Goal: Feedback & Contribution: Contribute content

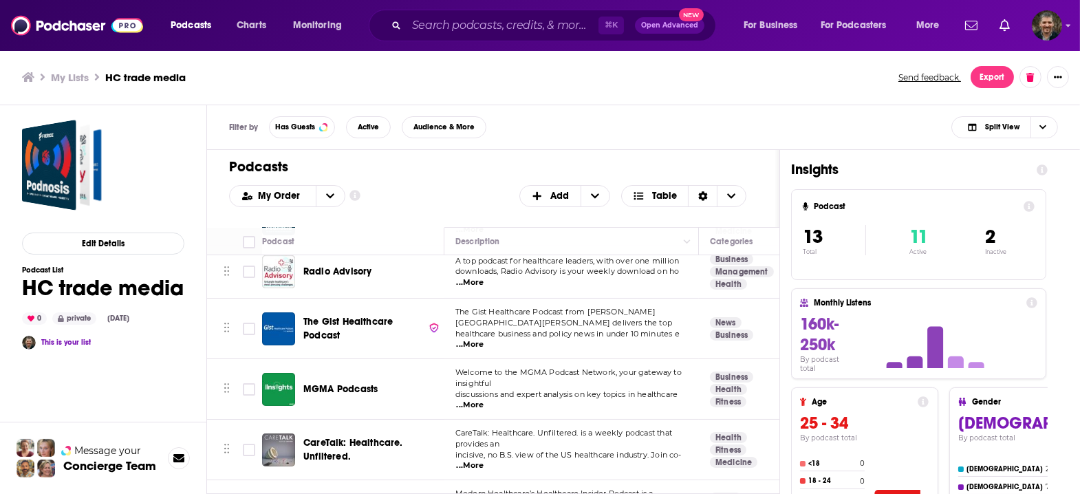
scroll to position [63, 0]
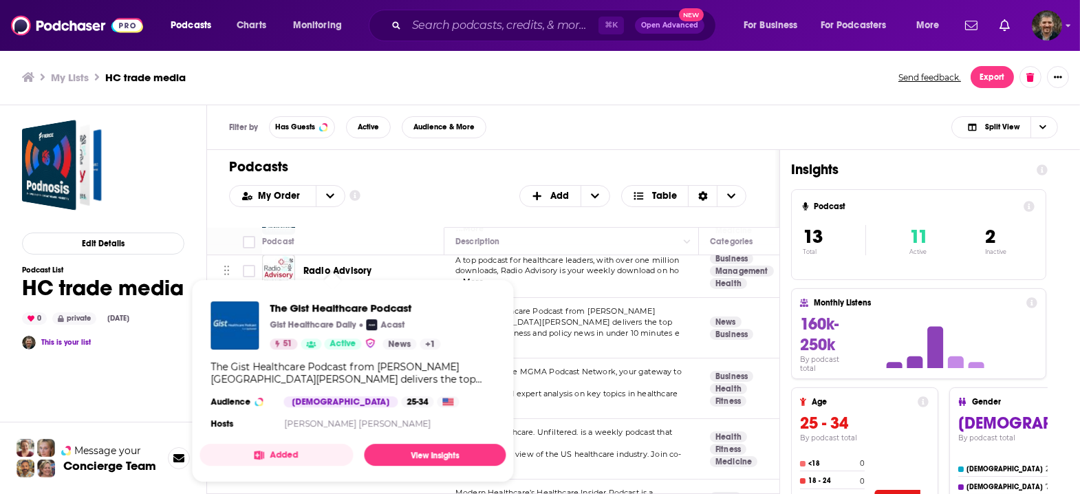
click at [307, 285] on span "The Gist Healthcare Podcast Gist Healthcare Daily Acast 51 Active News + 1 The …" at bounding box center [352, 380] width 306 height 203
click at [435, 444] on link "View Insights" at bounding box center [435, 455] width 142 height 22
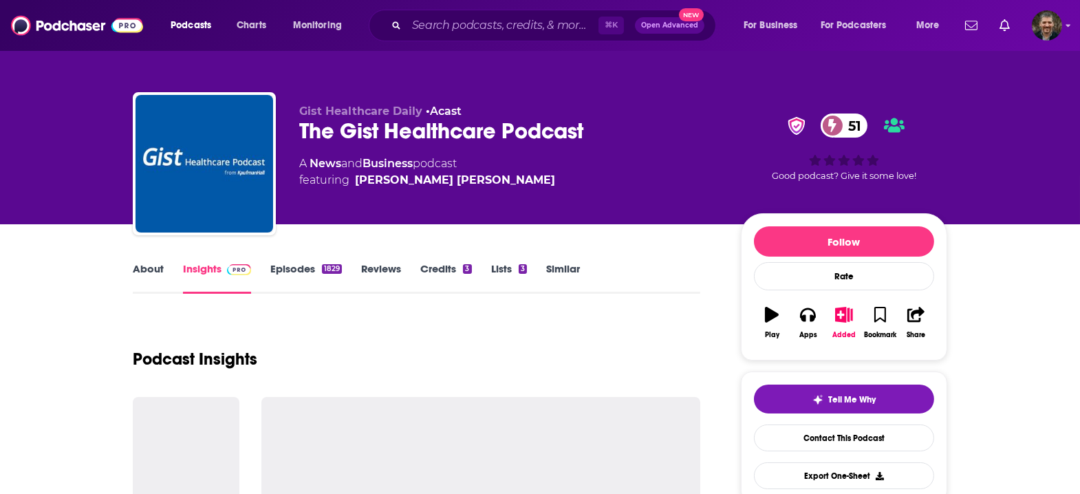
scroll to position [1, 0]
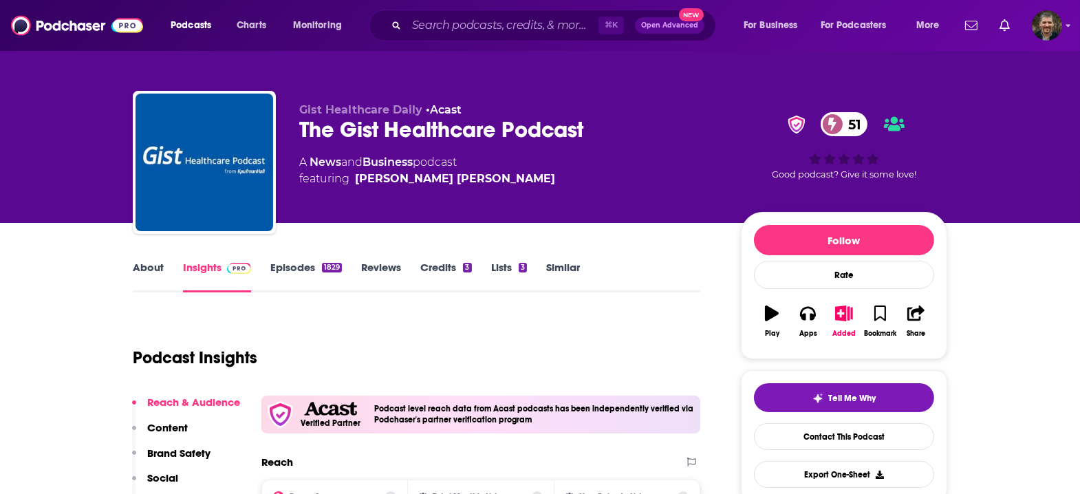
click at [164, 261] on link "About" at bounding box center [148, 277] width 31 height 32
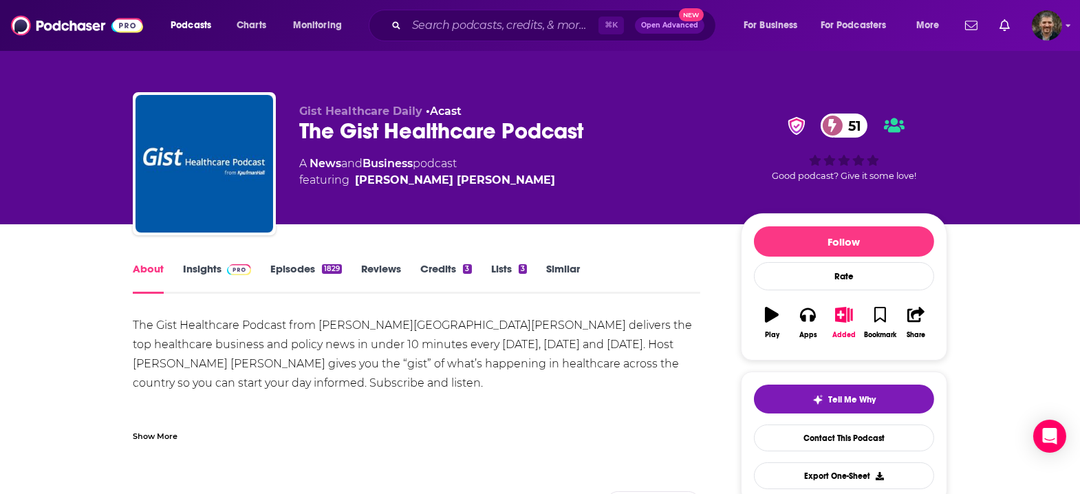
click at [251, 262] on link "Insights" at bounding box center [217, 278] width 68 height 32
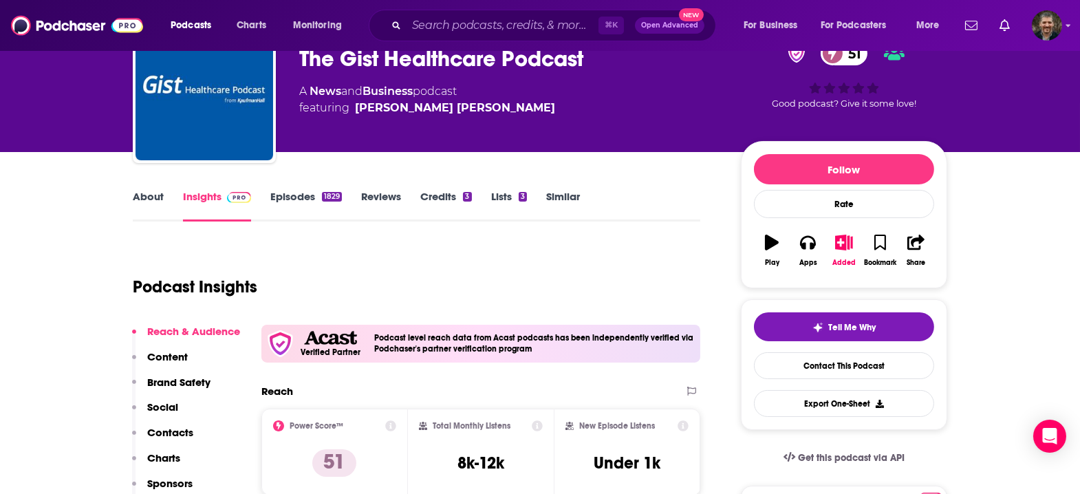
scroll to position [73, 0]
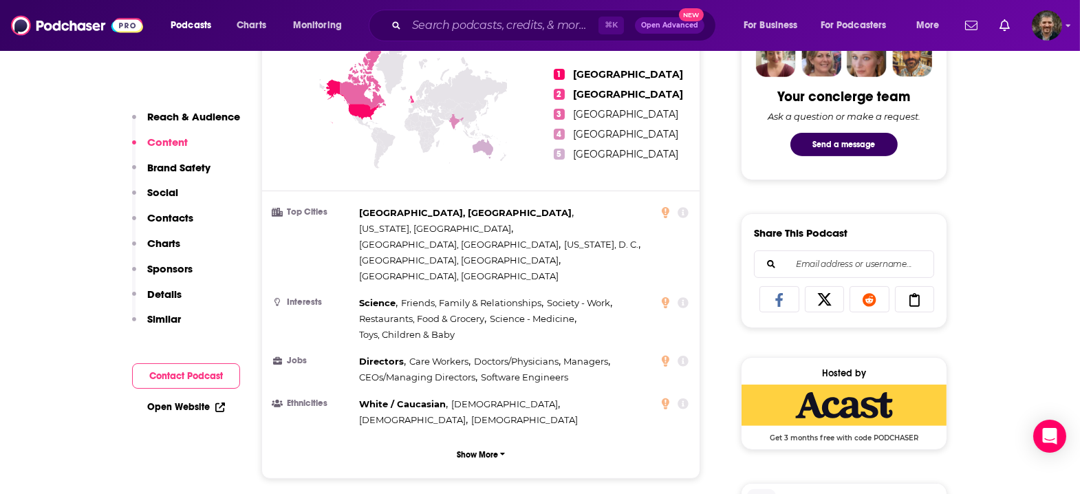
scroll to position [0, 0]
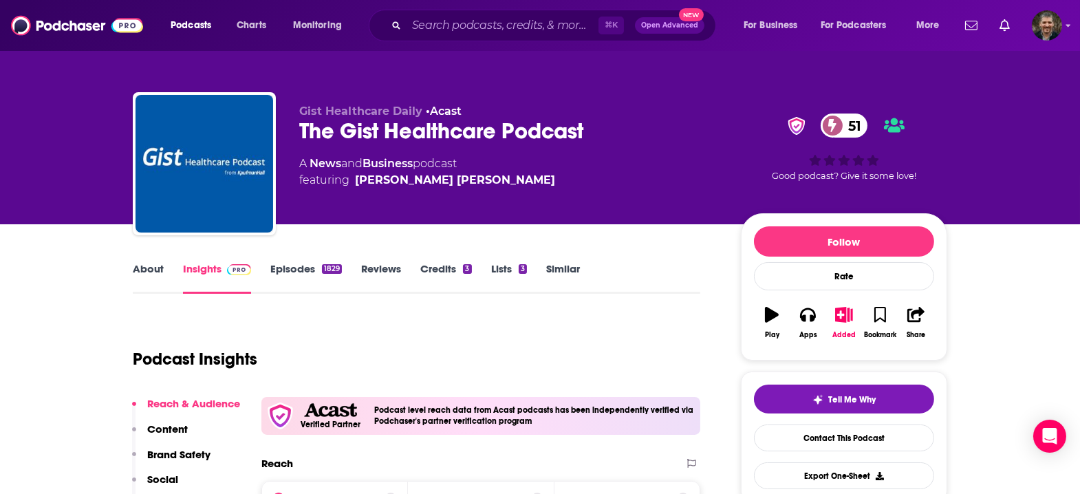
click at [334, 262] on link "Episodes 1829" at bounding box center [306, 278] width 72 height 32
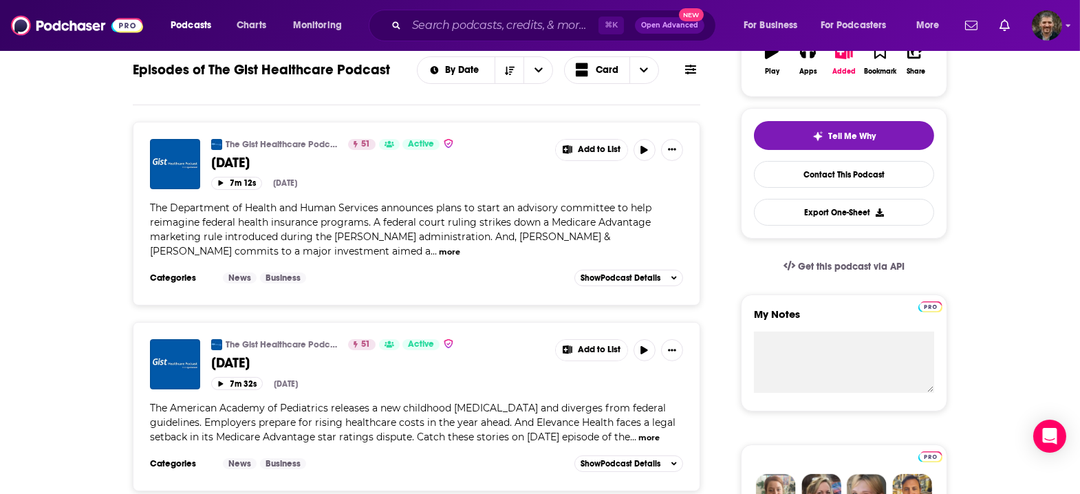
scroll to position [264, 0]
click at [638, 431] on button "more" at bounding box center [648, 437] width 21 height 12
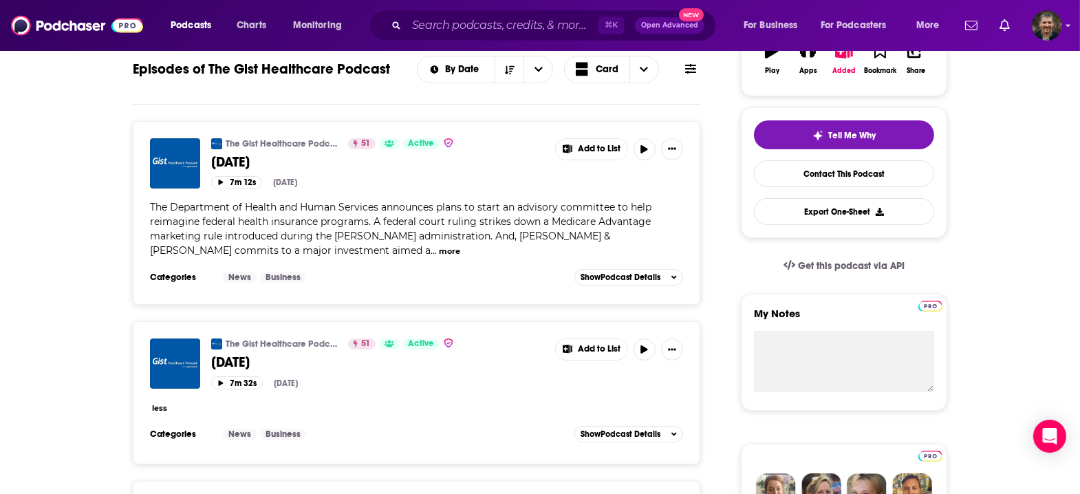
click at [472, 393] on div "The Gist Healthcare Podcast 51 Active [DATE] Add to List 7m 32s [DATE] less" at bounding box center [416, 380] width 533 height 85
click at [459, 400] on div "less" at bounding box center [416, 407] width 533 height 14
click at [167, 402] on button "less" at bounding box center [159, 408] width 15 height 12
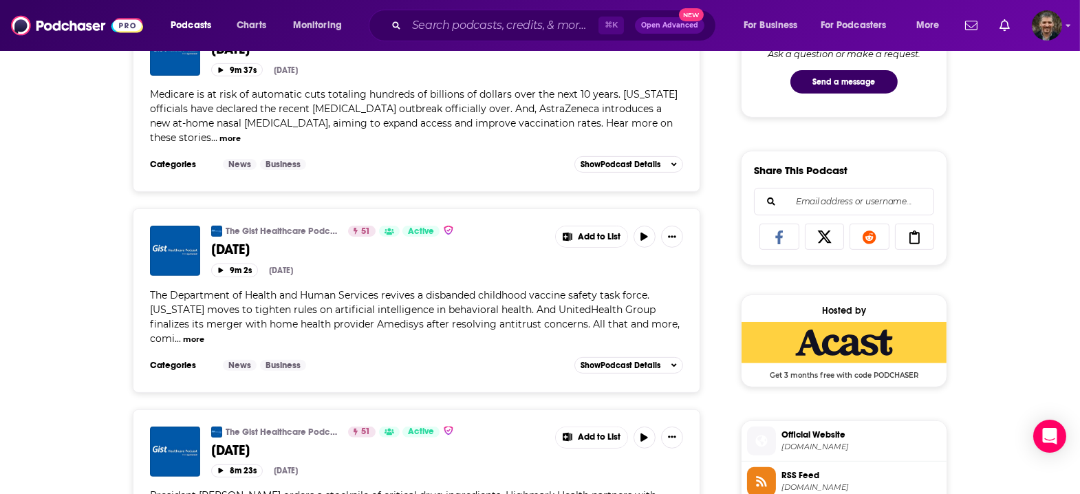
scroll to position [0, 0]
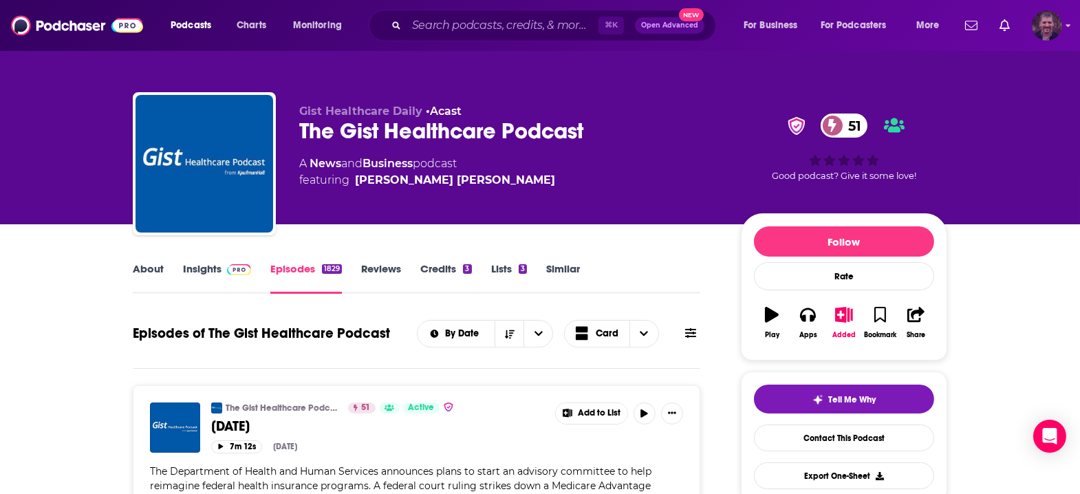
click at [1068, 28] on icon "Show profile menu" at bounding box center [1069, 25] width 6 height 8
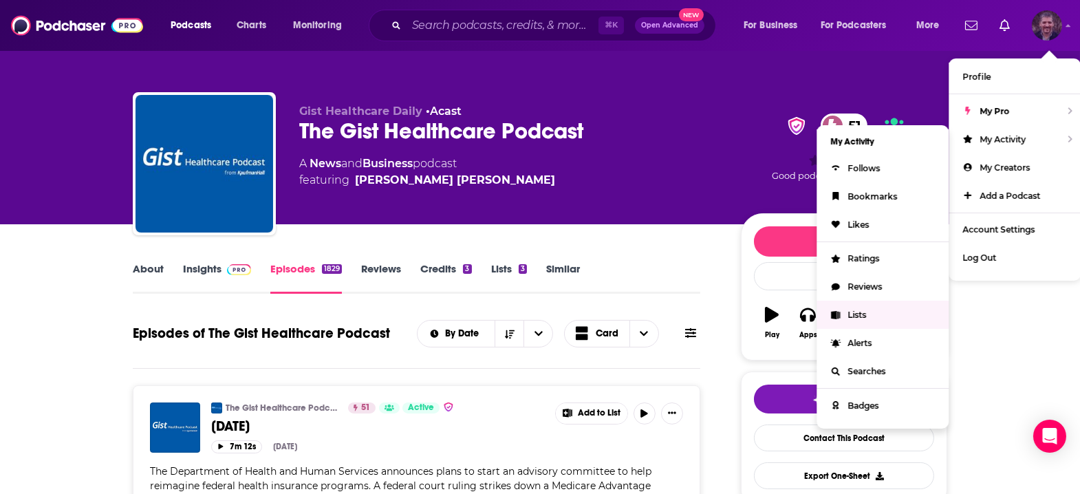
click at [866, 310] on span "Lists" at bounding box center [856, 315] width 19 height 10
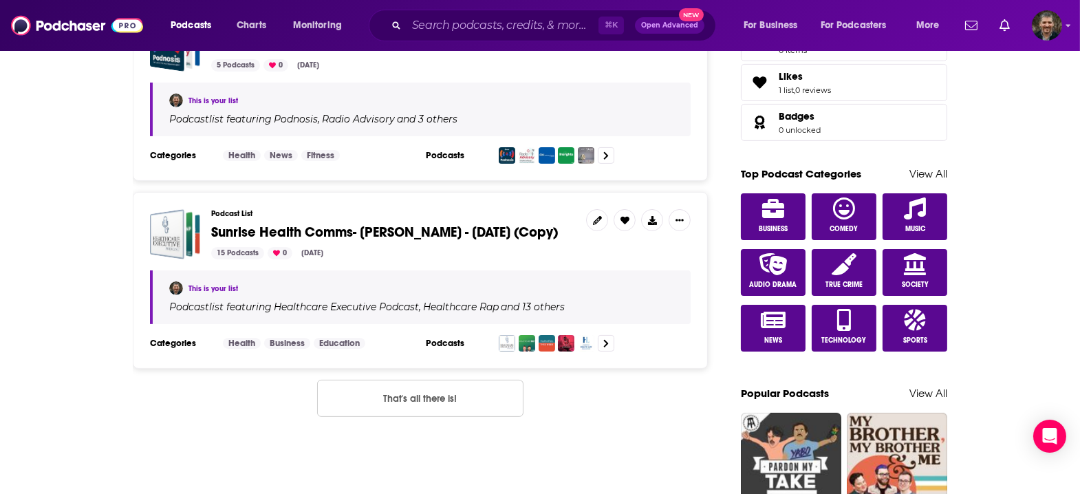
scroll to position [630, 0]
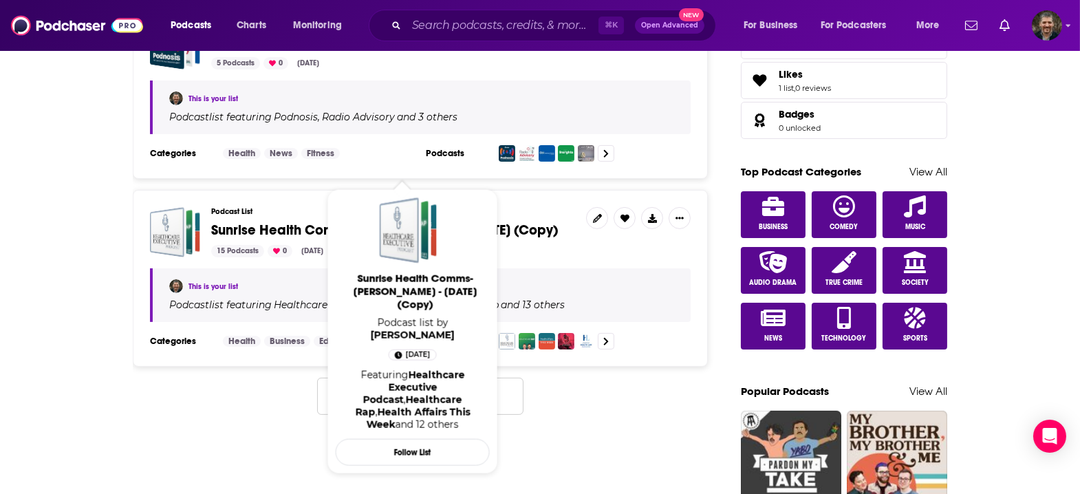
click at [314, 221] on span "Sunrise Health Comms- [PERSON_NAME] - [DATE] (Copy)" at bounding box center [384, 229] width 347 height 17
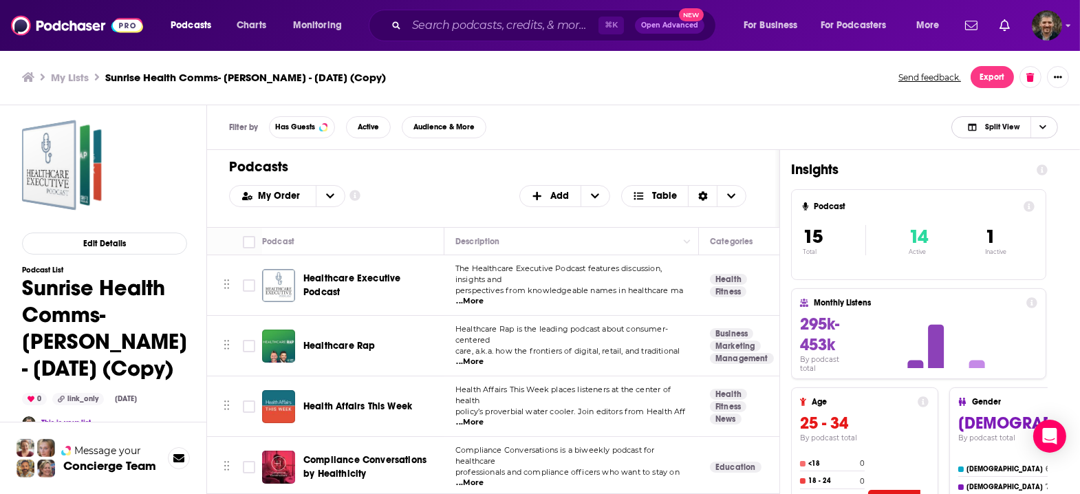
click at [1051, 118] on span "Choose View" at bounding box center [1041, 127] width 23 height 21
click at [1044, 166] on div "Podcast Only" at bounding box center [1004, 173] width 107 height 23
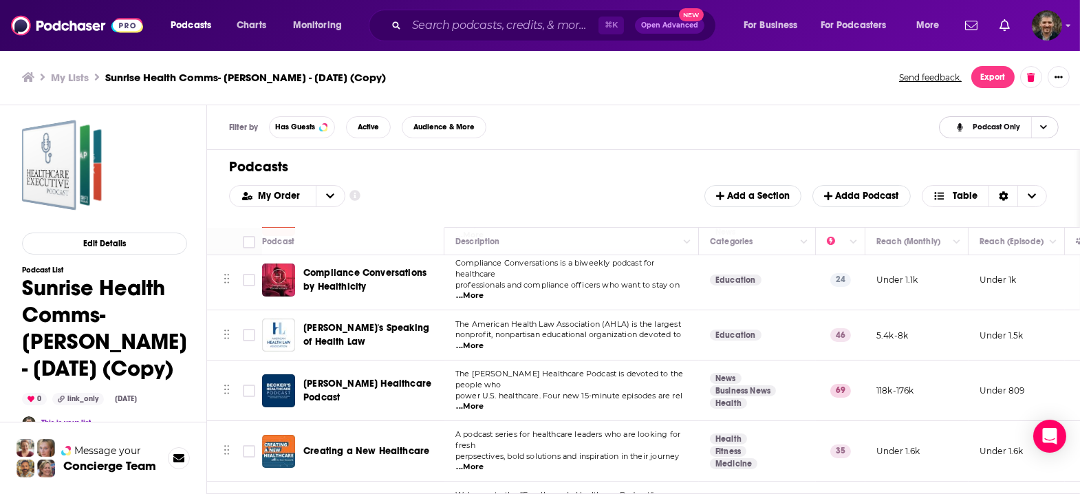
scroll to position [190, 0]
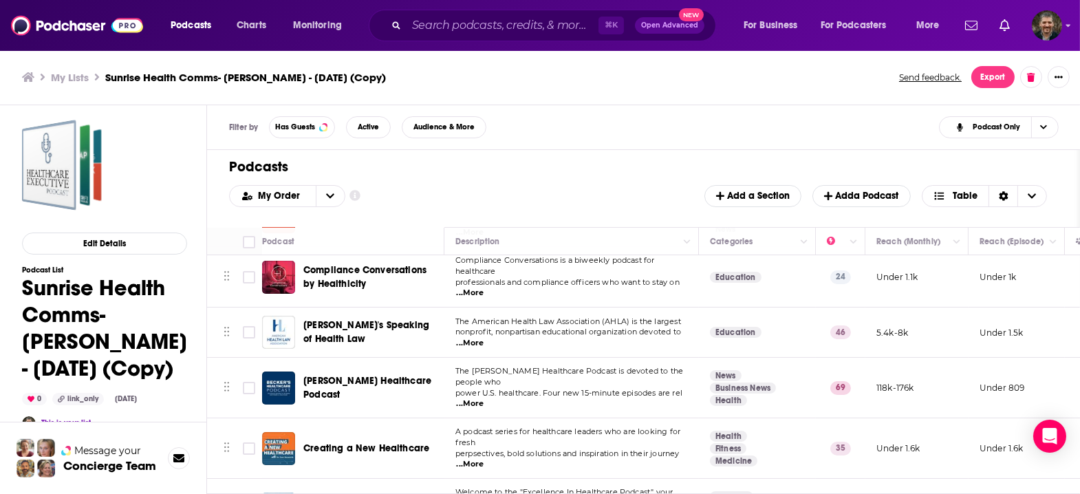
click at [484, 398] on span "...More" at bounding box center [471, 403] width 28 height 11
click at [549, 358] on td "The [PERSON_NAME] Healthcare Podcast is devoted to the people who power U.S. he…" at bounding box center [571, 388] width 255 height 61
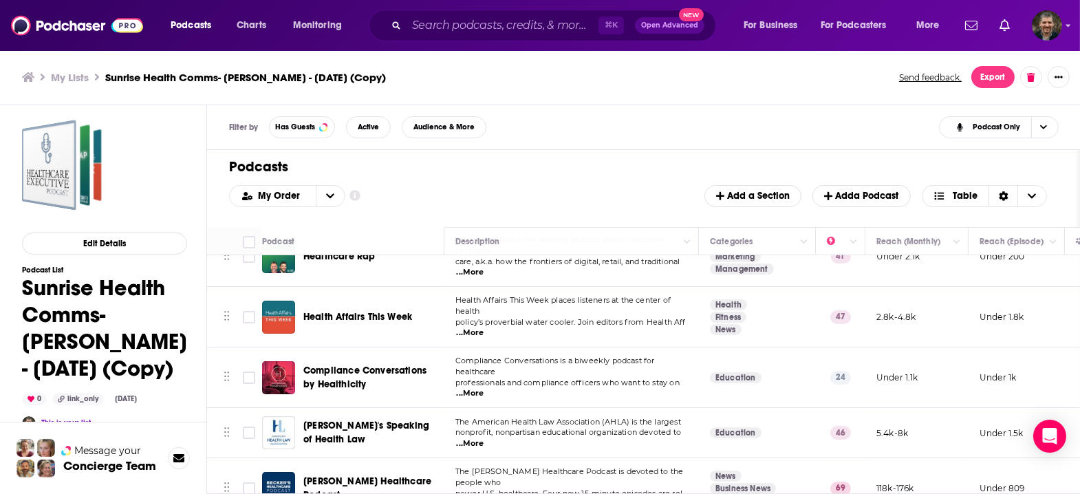
scroll to position [111, 0]
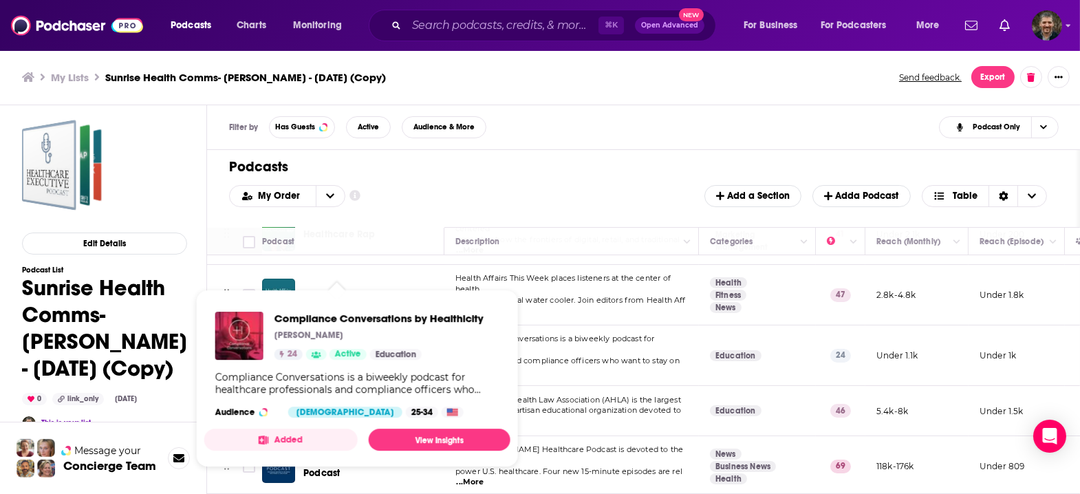
click at [309, 283] on span "Compliance Conversations by Healthicity [PERSON_NAME] 24 Active Education Compl…" at bounding box center [357, 378] width 323 height 194
click at [396, 440] on link "View Insights" at bounding box center [439, 440] width 142 height 22
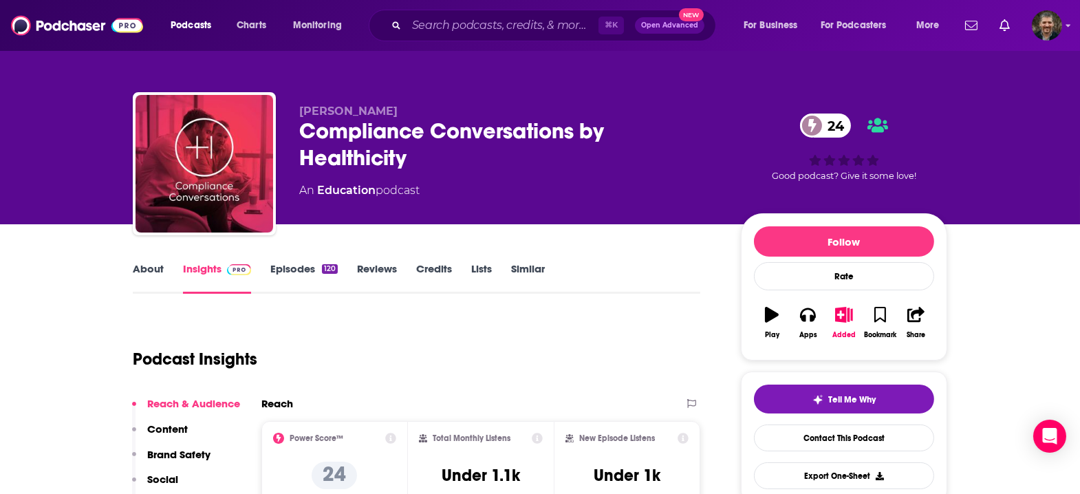
click at [164, 262] on link "About" at bounding box center [148, 278] width 31 height 32
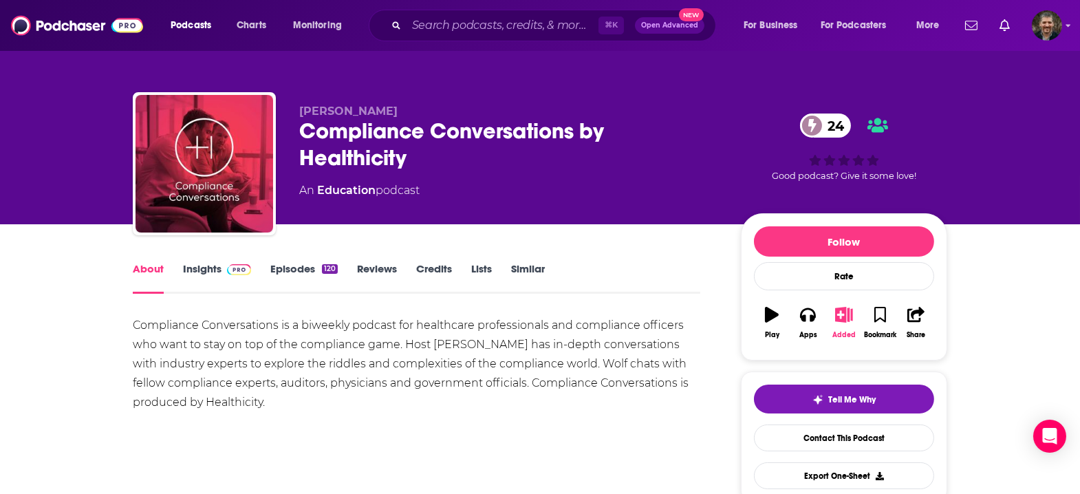
click at [836, 307] on icon "button" at bounding box center [844, 314] width 17 height 15
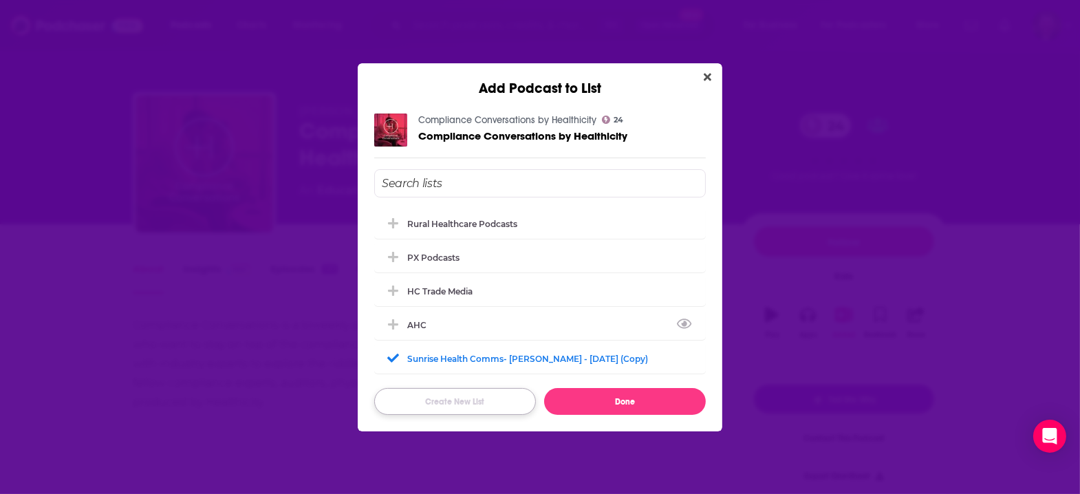
click at [486, 393] on button "Create New List" at bounding box center [455, 401] width 162 height 27
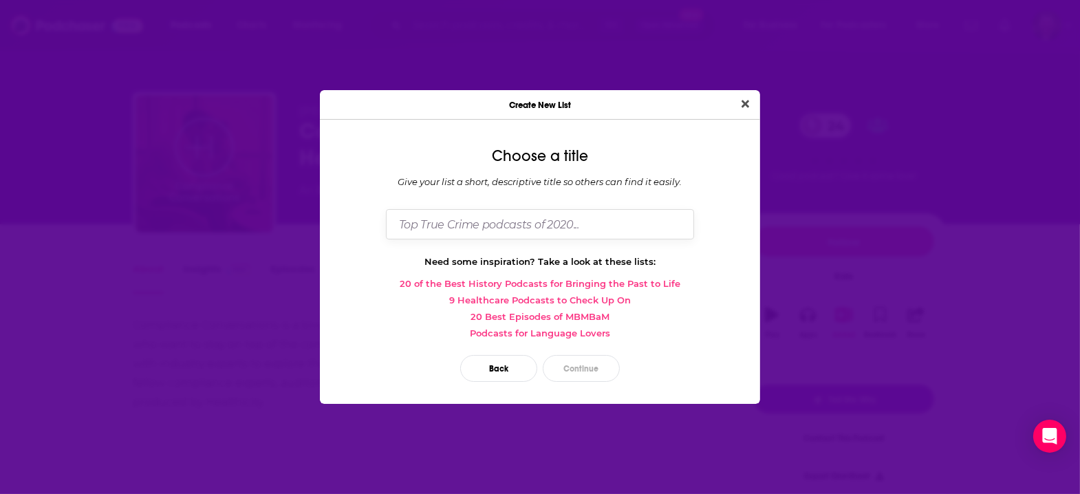
click at [494, 221] on input "Dialog" at bounding box center [540, 224] width 308 height 30
type input "[PERSON_NAME]"
click at [584, 355] on button "Continue" at bounding box center [581, 368] width 77 height 27
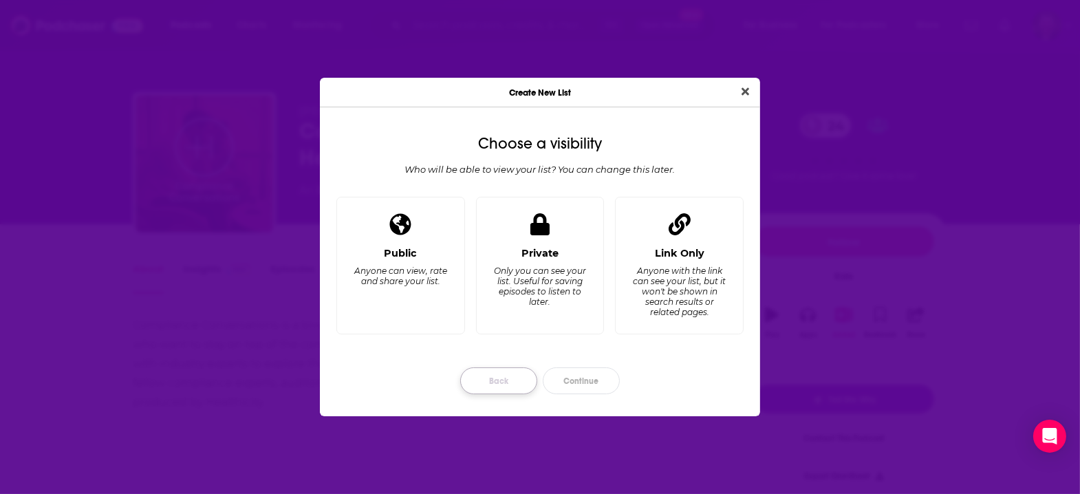
click at [514, 367] on button "Back" at bounding box center [498, 380] width 77 height 27
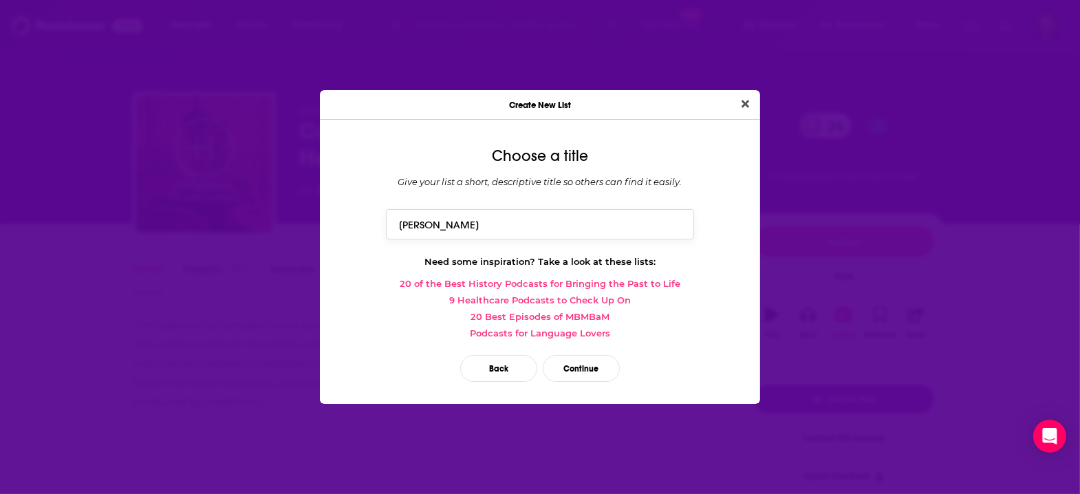
drag, startPoint x: 451, startPoint y: 226, endPoint x: 378, endPoint y: 218, distance: 73.3
click at [386, 217] on input "[PERSON_NAME]" at bounding box center [540, 224] width 308 height 30
type input "[PERSON_NAME]: 340B, NSA, price transparency"
click at [591, 355] on button "Continue" at bounding box center [581, 368] width 77 height 27
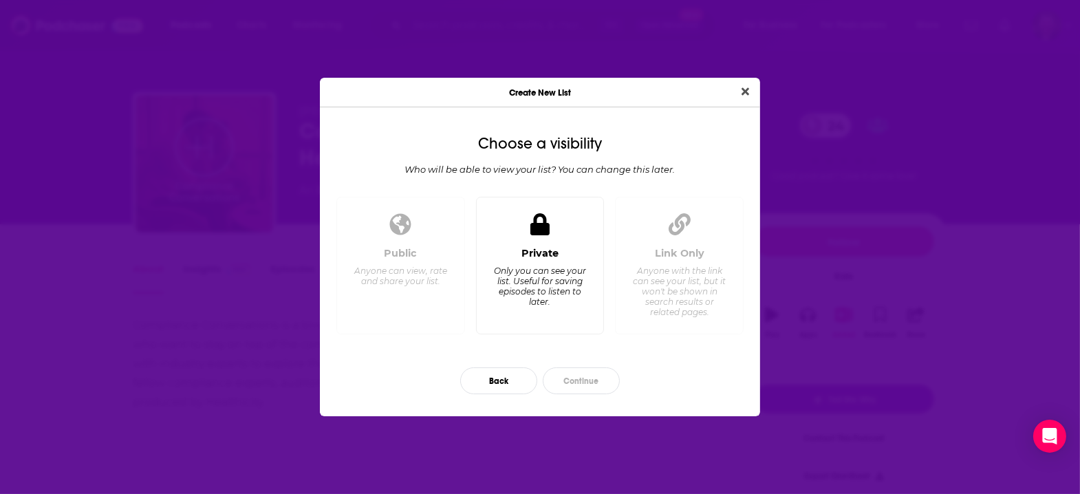
click at [566, 274] on div "Only you can see your list. Useful for saving episodes to listen to later." at bounding box center [540, 286] width 94 height 41
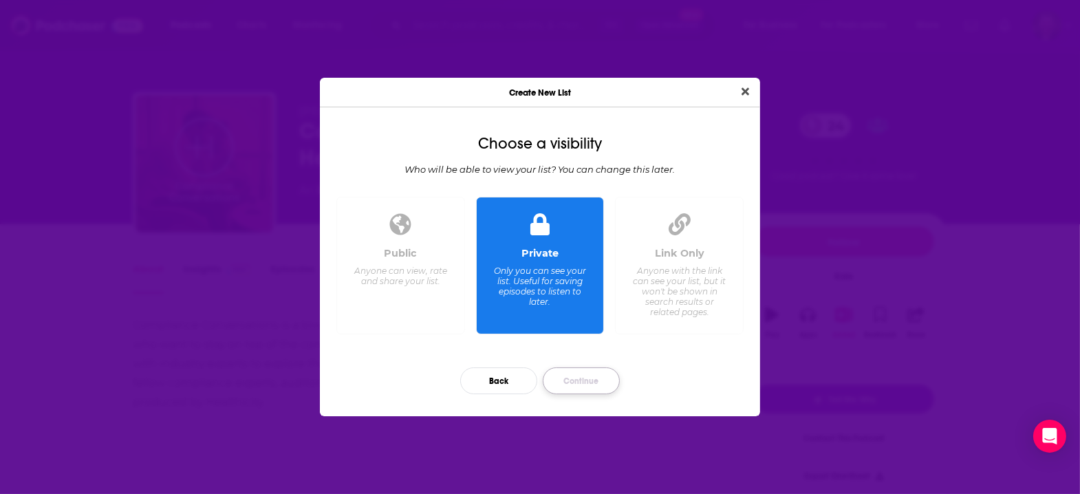
click at [582, 367] on button "Continue" at bounding box center [581, 380] width 77 height 27
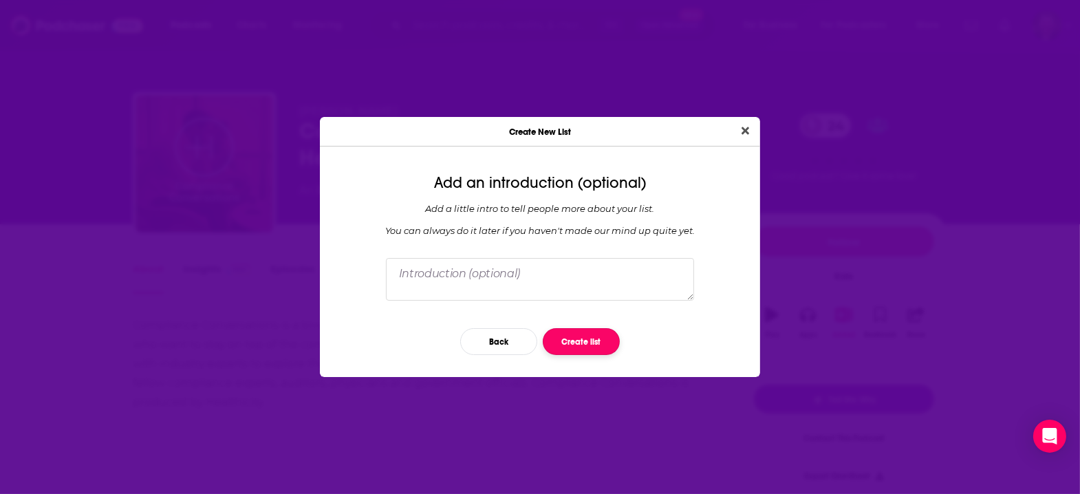
click at [582, 332] on button "Create list" at bounding box center [581, 341] width 77 height 27
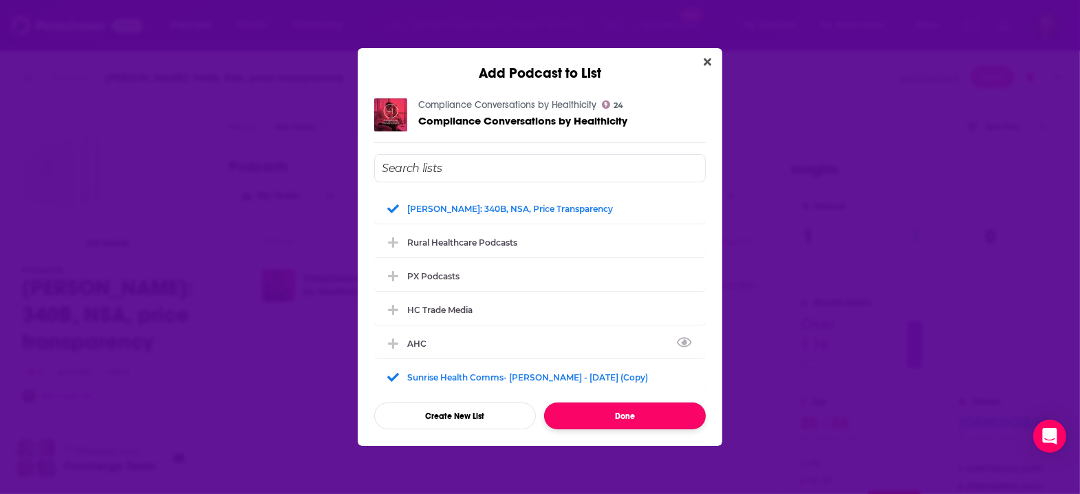
click at [626, 402] on button "Done" at bounding box center [625, 415] width 162 height 27
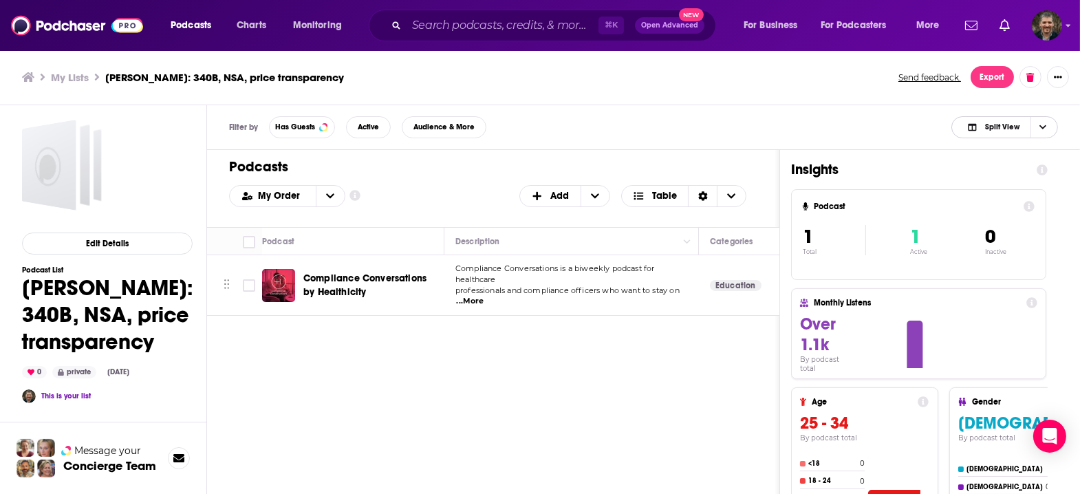
click at [1048, 117] on span "Choose View" at bounding box center [1041, 127] width 23 height 21
click at [1035, 169] on span "Podcast Only" at bounding box center [1013, 173] width 68 height 8
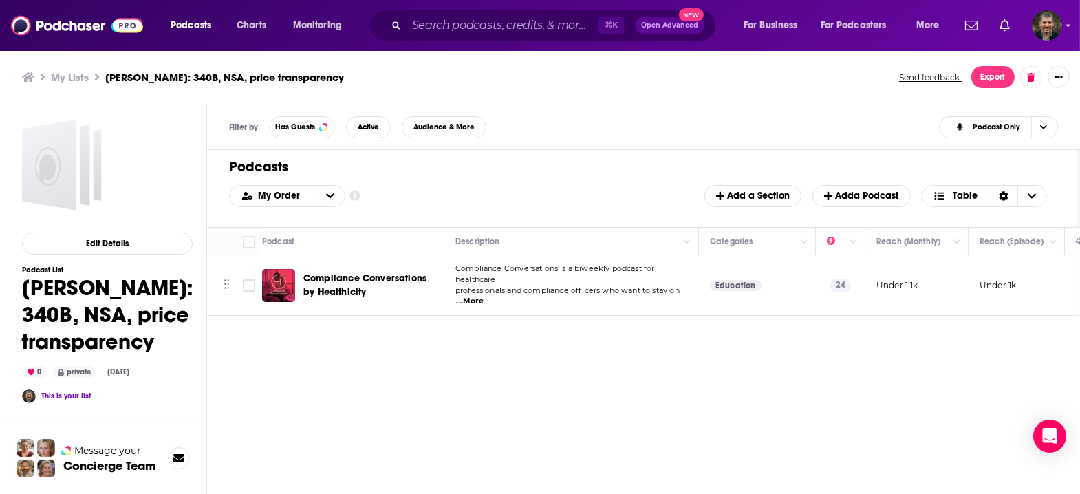
click at [61, 72] on h3 "My Lists" at bounding box center [70, 77] width 38 height 13
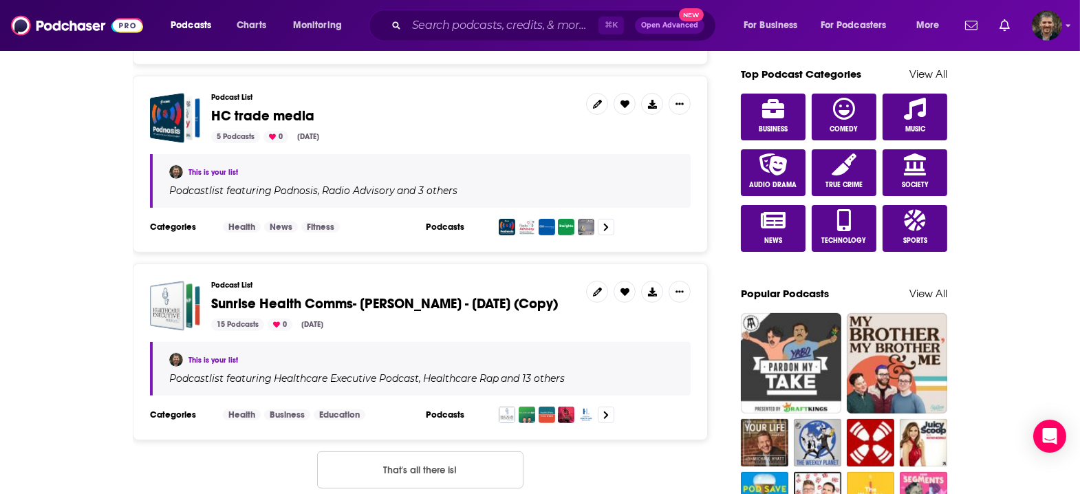
scroll to position [728, 0]
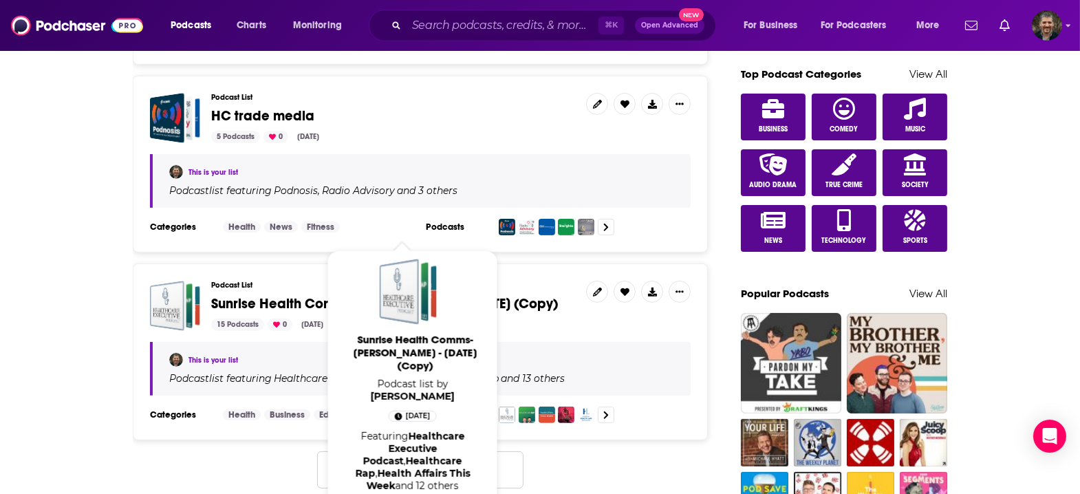
click at [313, 295] on span "Sunrise Health Comms- [PERSON_NAME] - [DATE] (Copy)" at bounding box center [384, 303] width 347 height 17
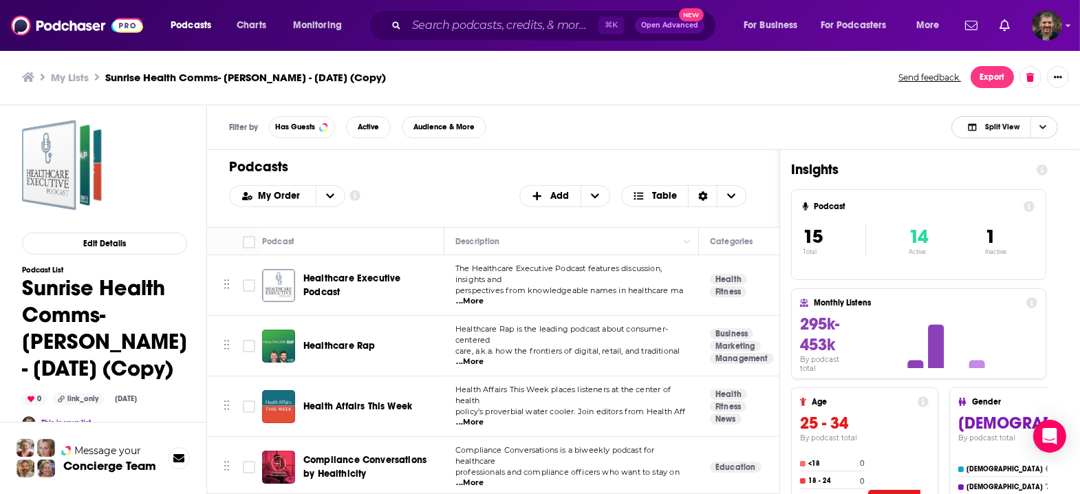
click at [1020, 118] on span "Split View" at bounding box center [993, 127] width 76 height 19
click at [1023, 169] on span "Podcast Only" at bounding box center [1013, 173] width 68 height 8
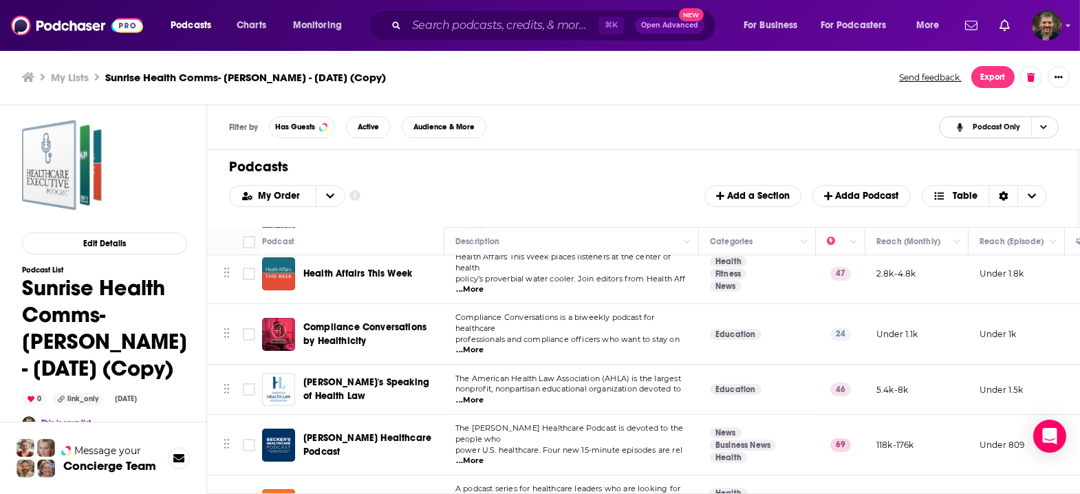
scroll to position [144, 0]
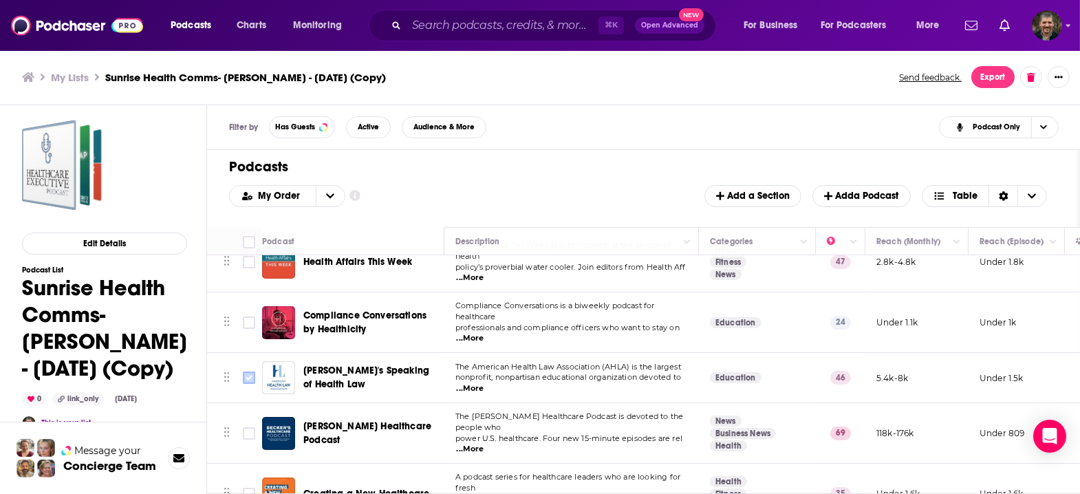
click at [243, 371] on input "Toggle select row" at bounding box center [249, 377] width 12 height 12
checkbox input "true"
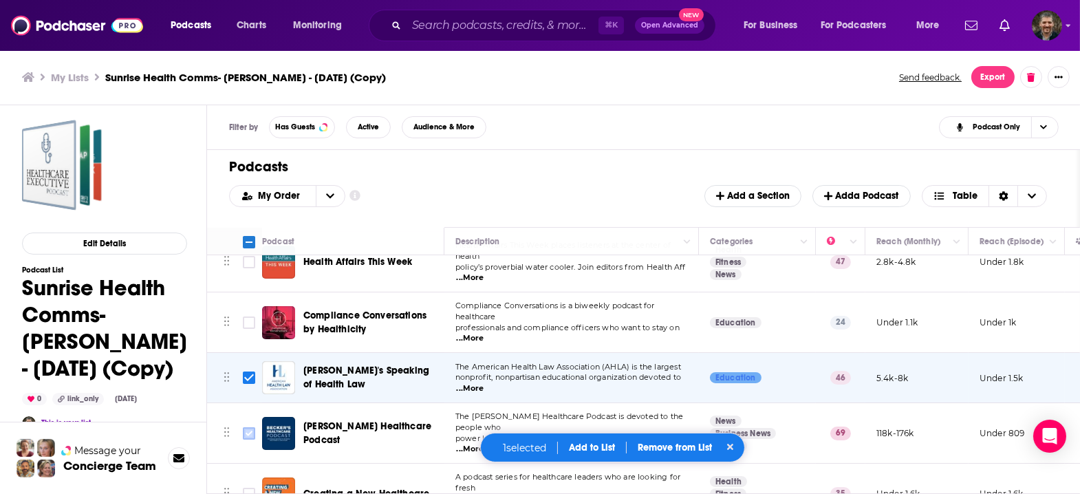
click at [243, 427] on input "Toggle select row" at bounding box center [249, 433] width 12 height 12
checkbox input "true"
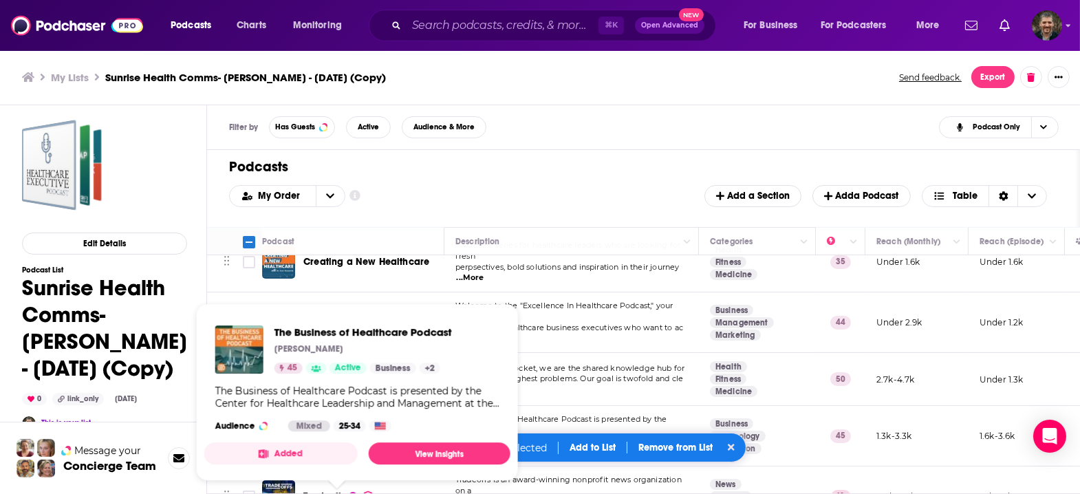
scroll to position [380, 0]
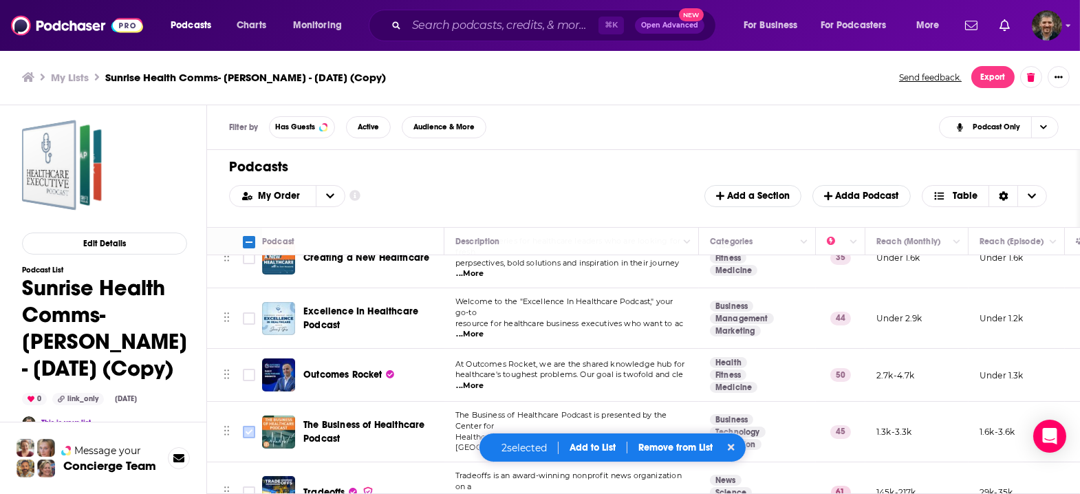
click at [243, 426] on input "Toggle select row" at bounding box center [249, 432] width 12 height 12
checkbox input "true"
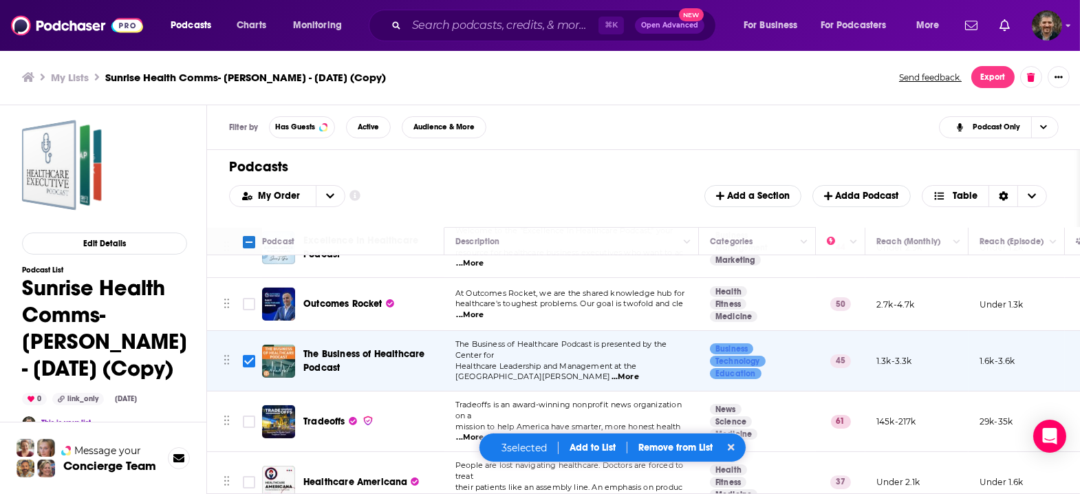
scroll to position [501, 0]
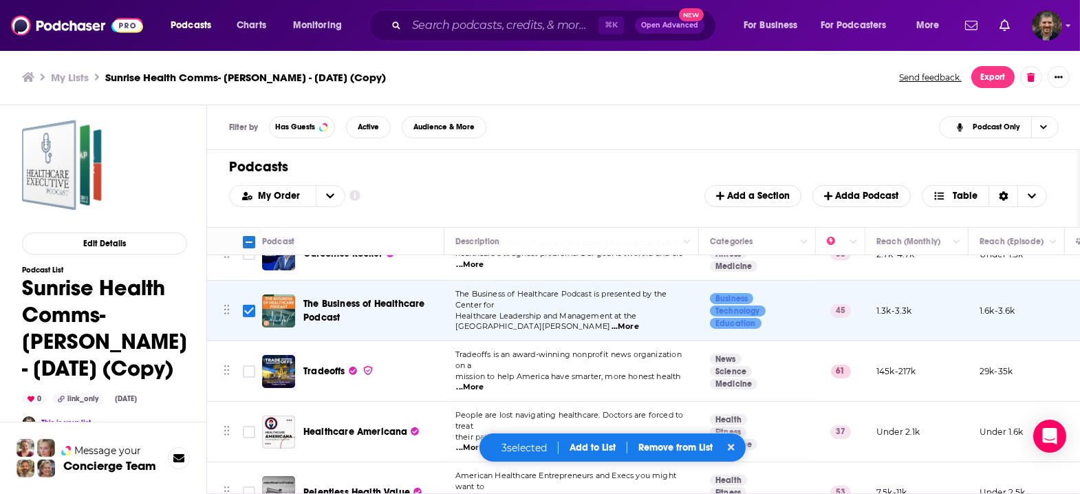
click at [594, 453] on button "Add to List" at bounding box center [593, 448] width 68 height 12
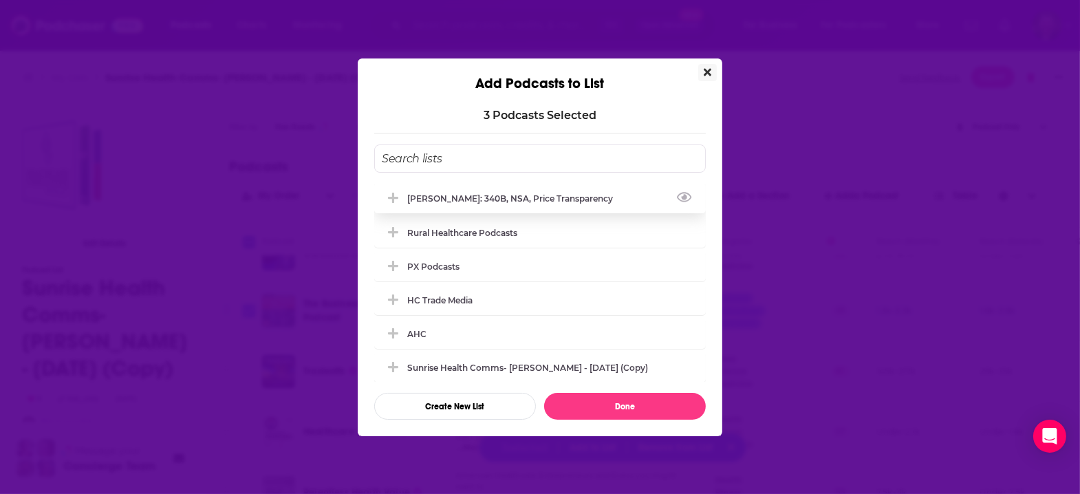
click at [477, 204] on div "[PERSON_NAME]: 340B, NSA, price transparency" at bounding box center [514, 198] width 214 height 10
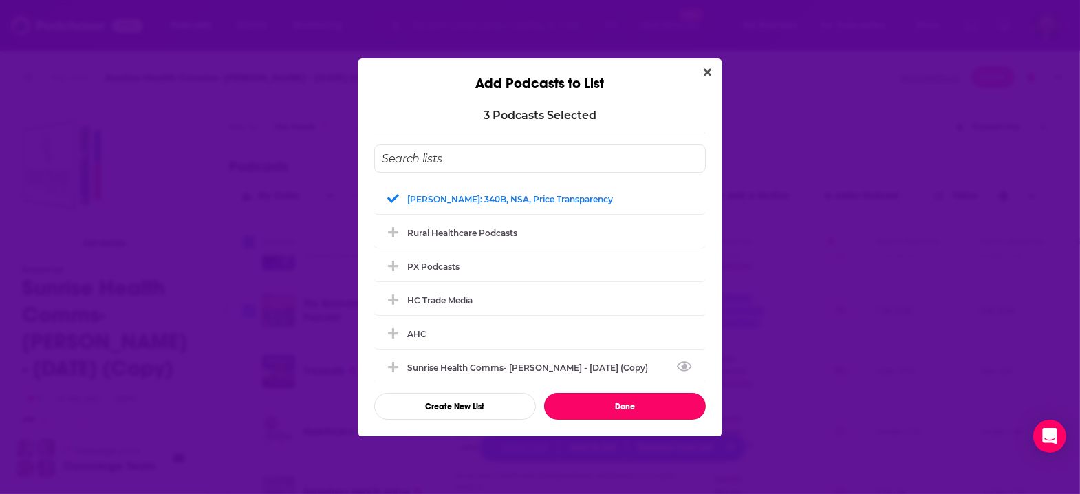
click at [596, 393] on button "Done" at bounding box center [625, 406] width 162 height 27
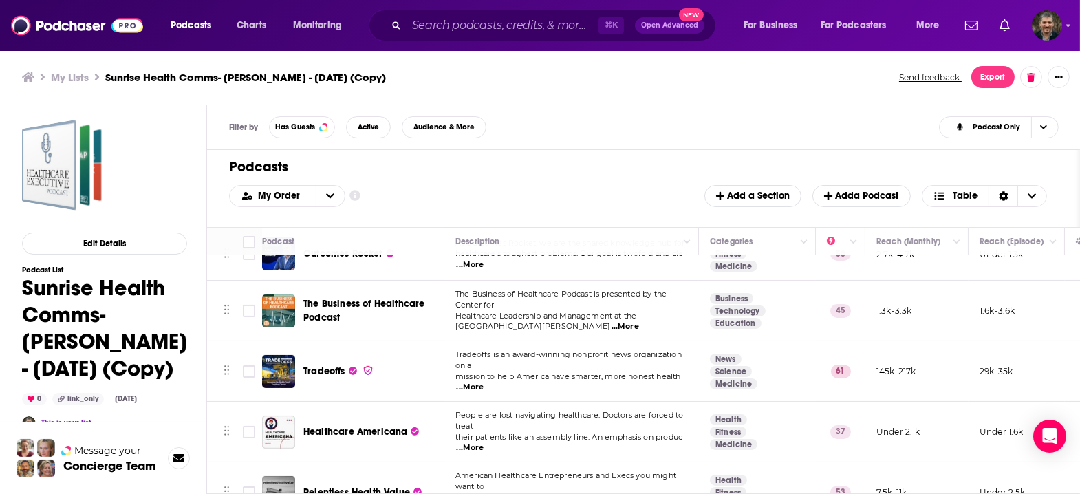
checkbox input "false"
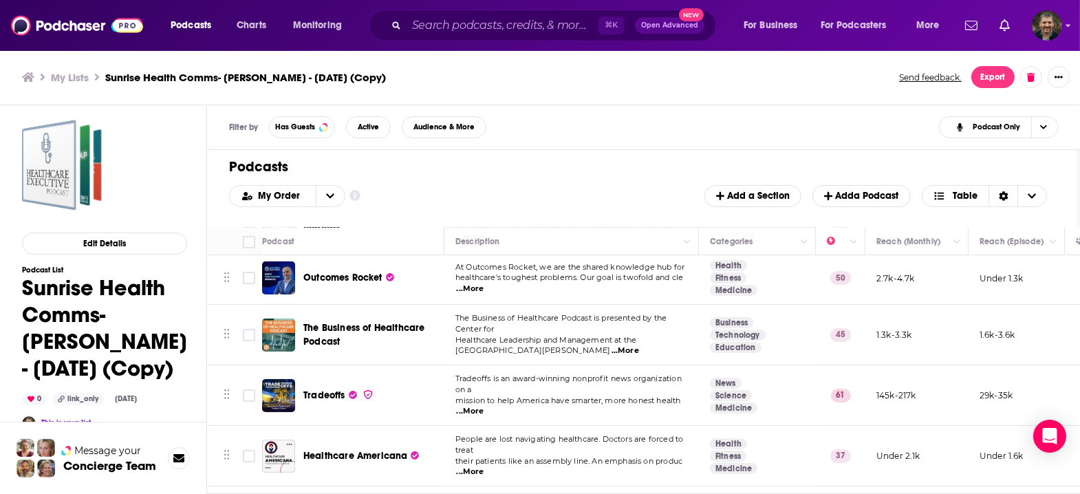
scroll to position [473, 0]
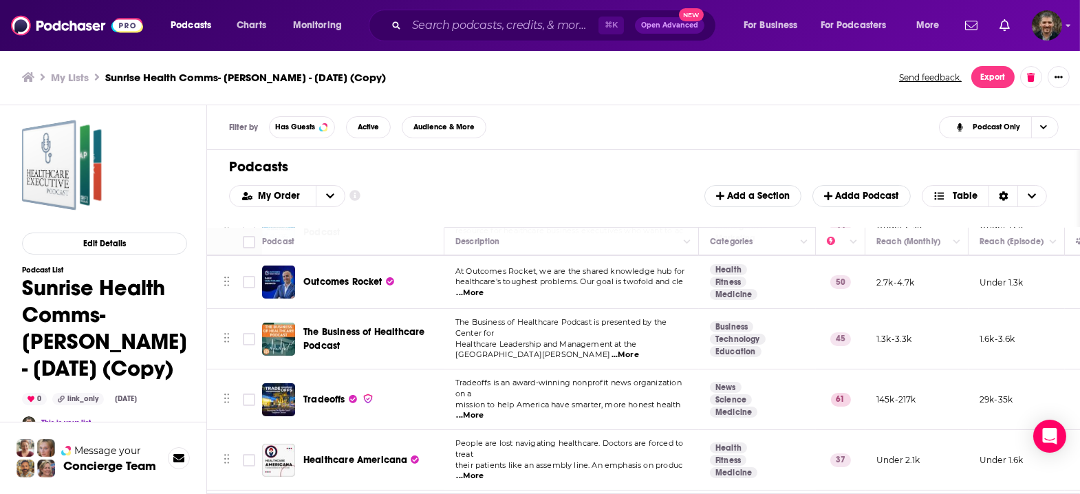
click at [303, 325] on div "Podcasts Charts Monitoring ⌘ K Open Advanced New For Business For Podcasters Mo…" at bounding box center [540, 247] width 1080 height 494
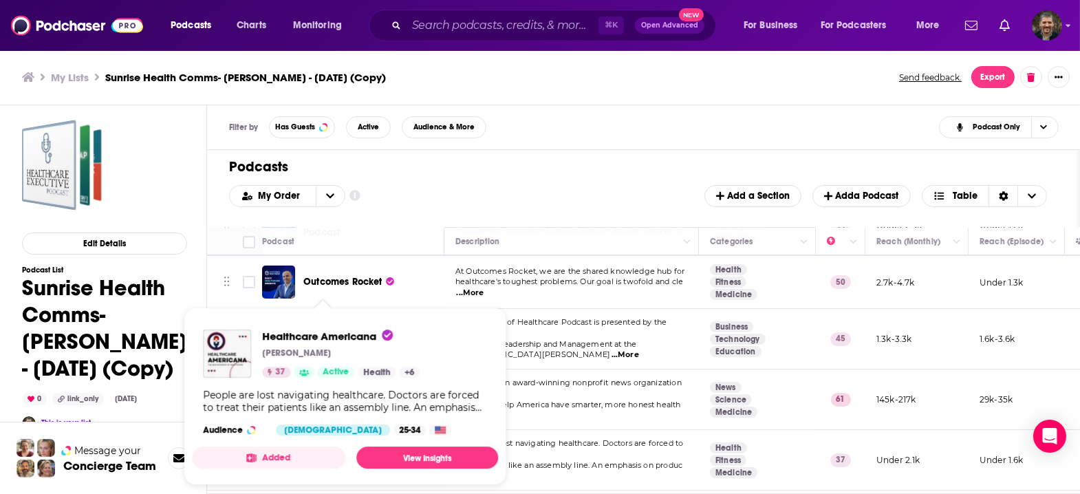
click at [321, 325] on div "Healthcare Americana [PERSON_NAME] 37 Active Health + 6 People are lost navigat…" at bounding box center [345, 382] width 306 height 128
click at [262, 329] on span "Healthcare Americana" at bounding box center [327, 335] width 131 height 13
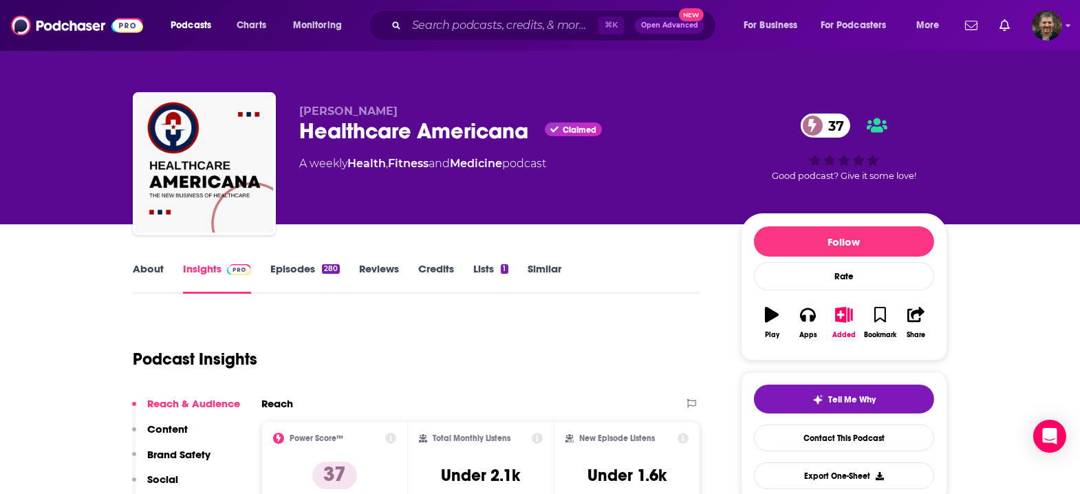
click at [195, 260] on div "About Insights Episodes 280 Reviews Credits Lists 1 Similar" at bounding box center [416, 277] width 567 height 34
click at [164, 262] on link "About" at bounding box center [148, 278] width 31 height 32
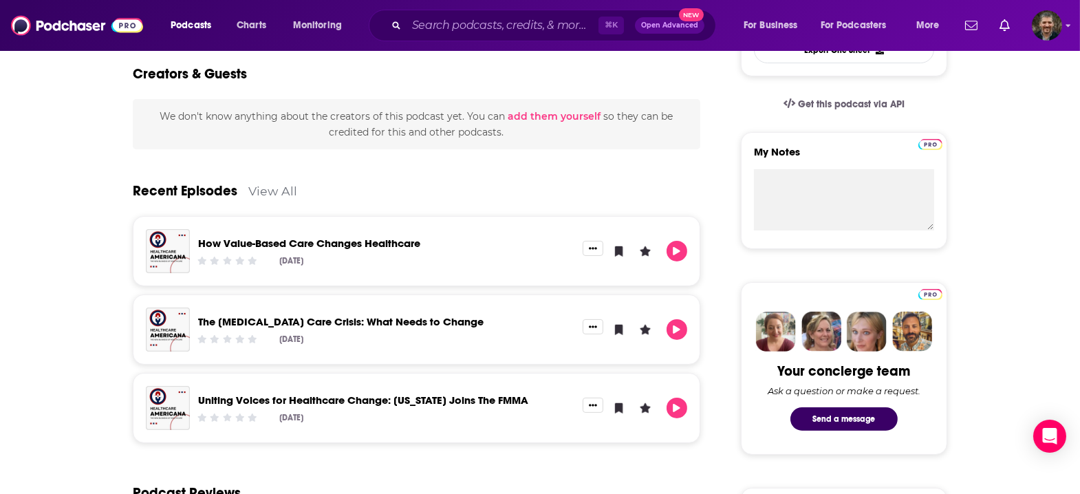
scroll to position [433, 0]
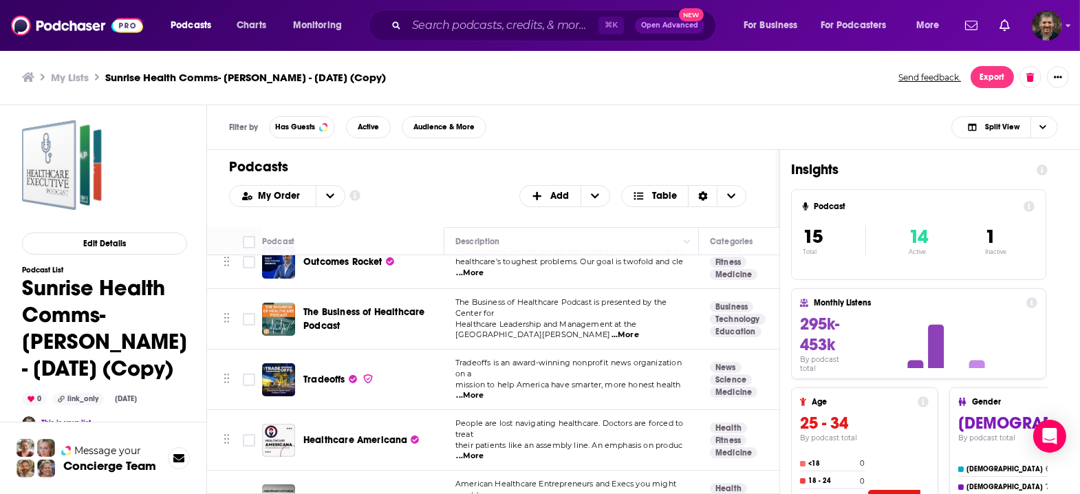
scroll to position [501, 0]
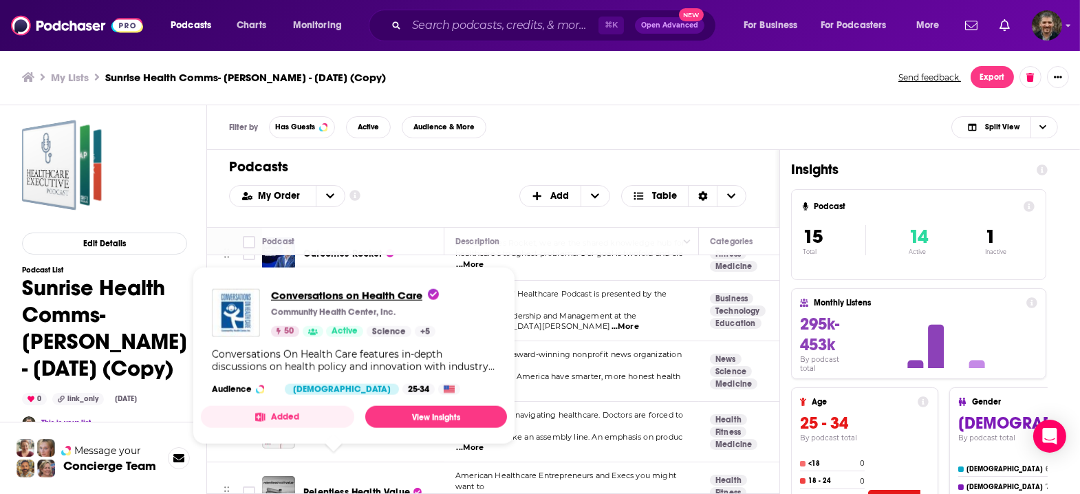
click at [317, 290] on span "Conversations on Health Care" at bounding box center [355, 295] width 168 height 13
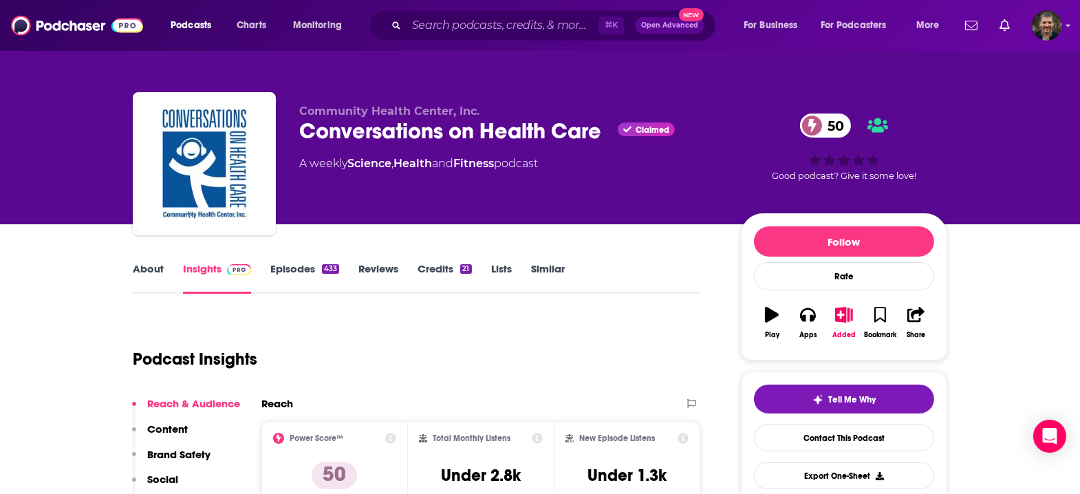
click at [164, 262] on link "About" at bounding box center [148, 278] width 31 height 32
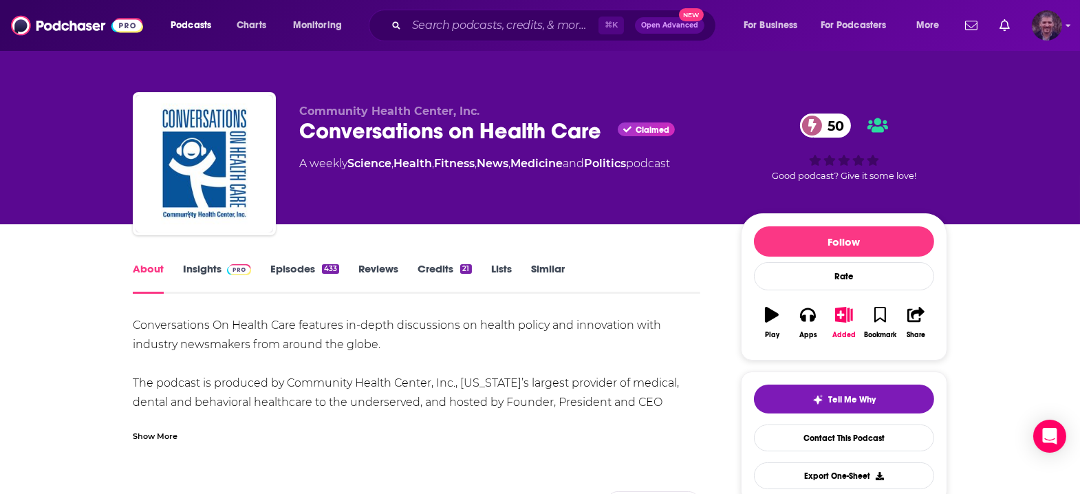
click at [1054, 25] on img "Logged in as vincegalloro" at bounding box center [1047, 25] width 30 height 30
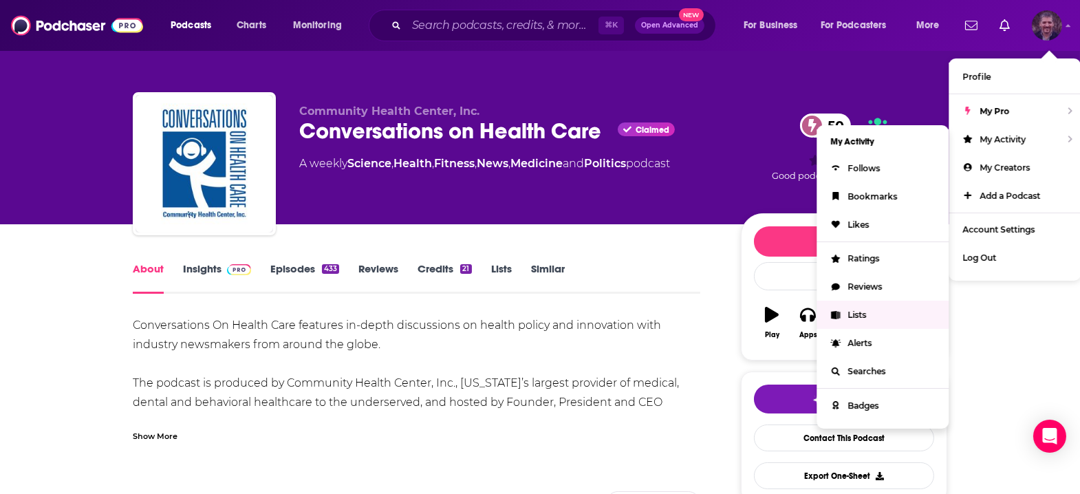
click at [866, 310] on span "Lists" at bounding box center [856, 315] width 19 height 10
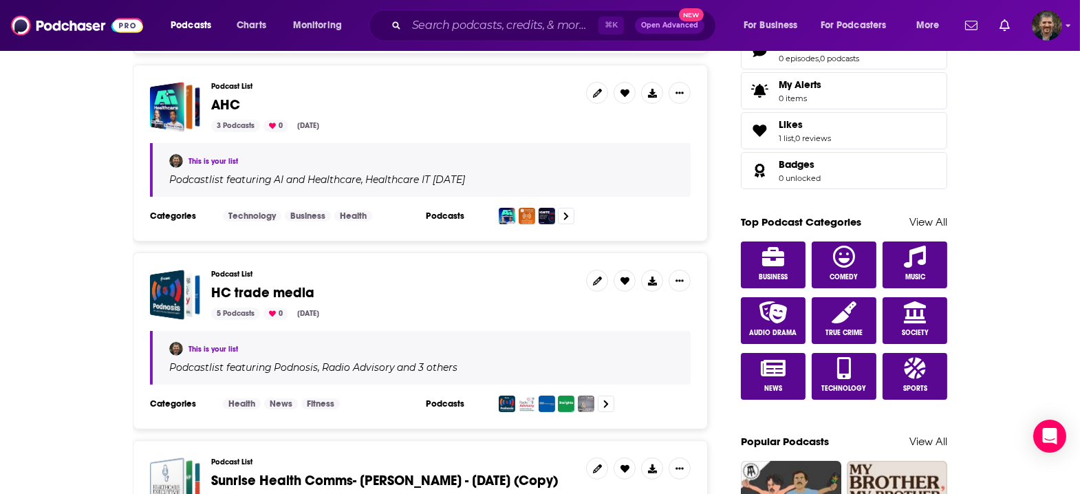
scroll to position [581, 0]
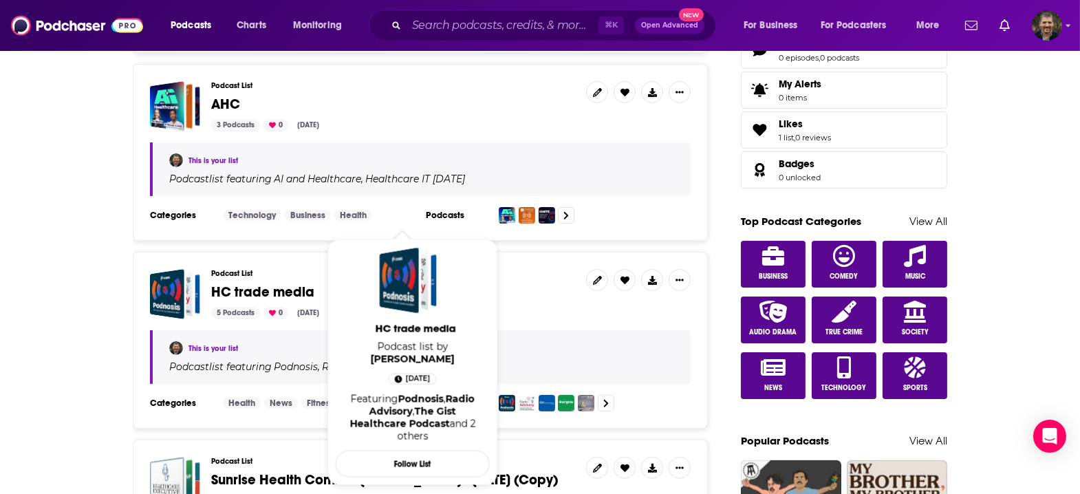
click at [311, 283] on span "HC trade media" at bounding box center [262, 291] width 103 height 17
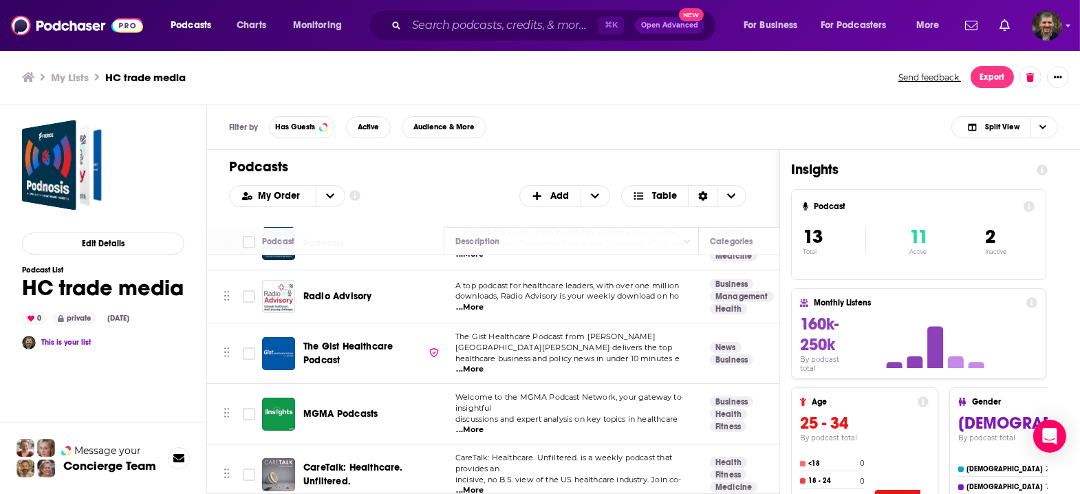
scroll to position [41, 0]
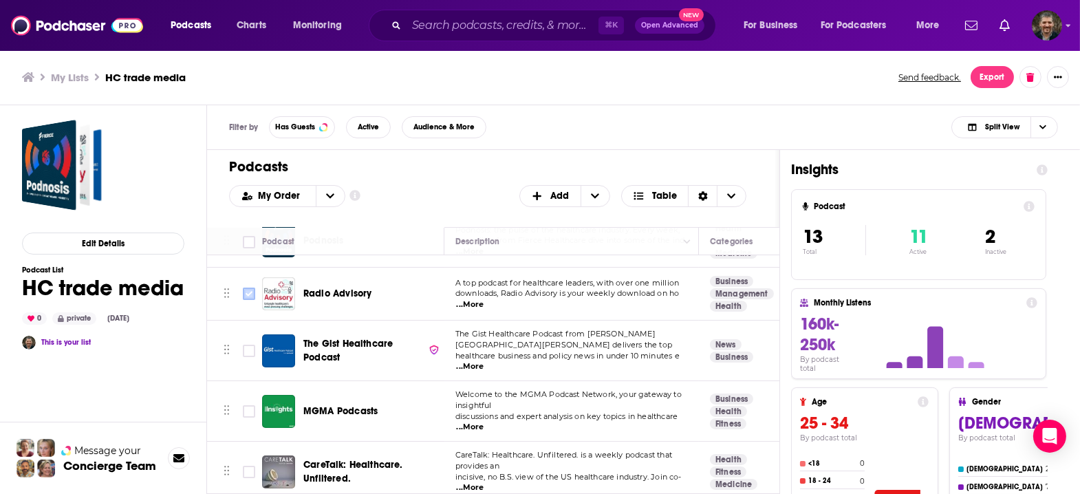
click at [243, 288] on input "Toggle select row" at bounding box center [249, 294] width 12 height 12
checkbox input "true"
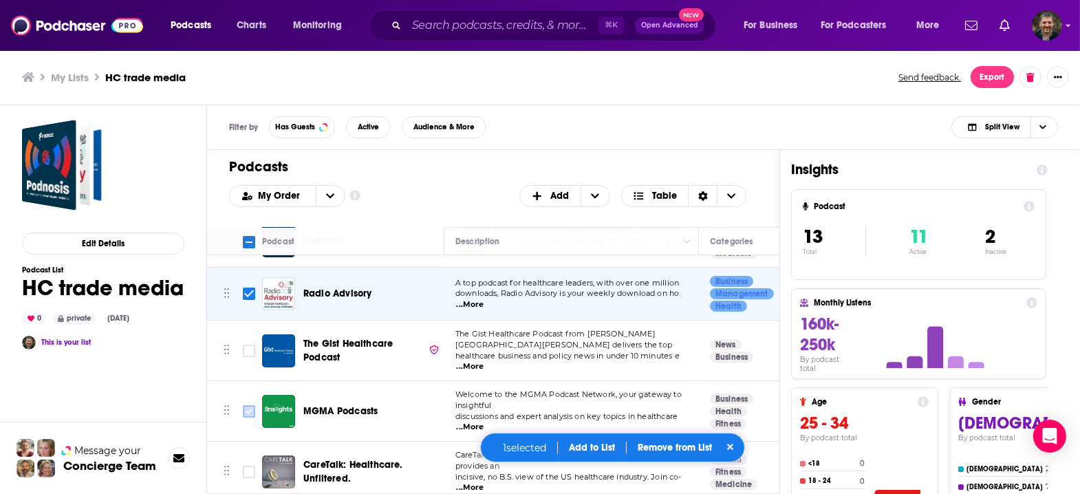
click at [243, 405] on input "Toggle select row" at bounding box center [249, 411] width 12 height 12
checkbox input "true"
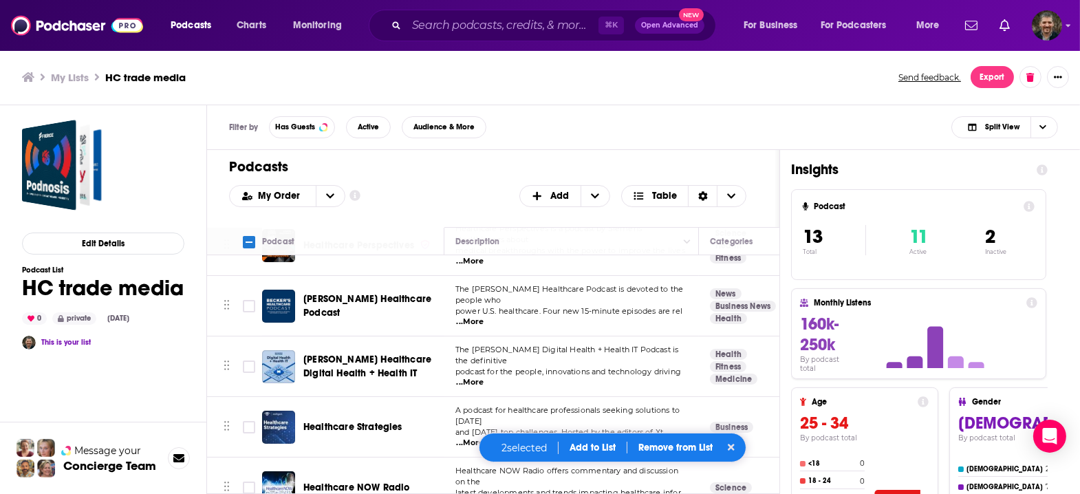
scroll to position [389, 0]
click at [243, 420] on input "Toggle select row" at bounding box center [249, 426] width 12 height 12
checkbox input "true"
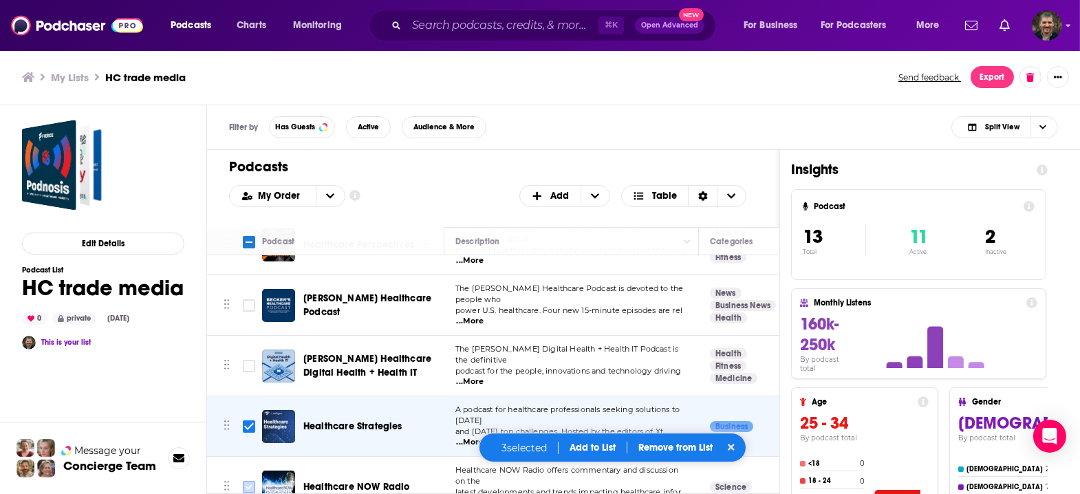
click at [243, 481] on input "Toggle select row" at bounding box center [249, 487] width 12 height 12
checkbox input "true"
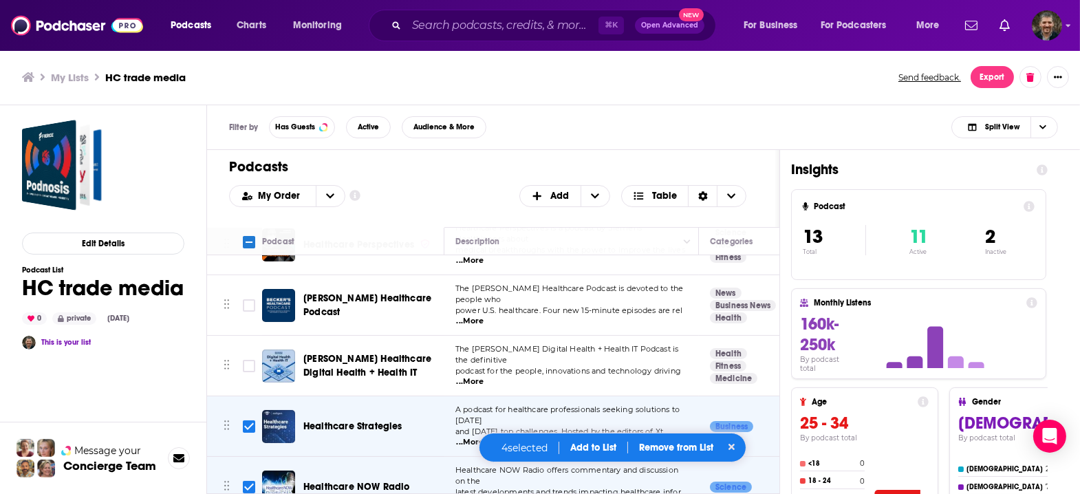
scroll to position [393, 0]
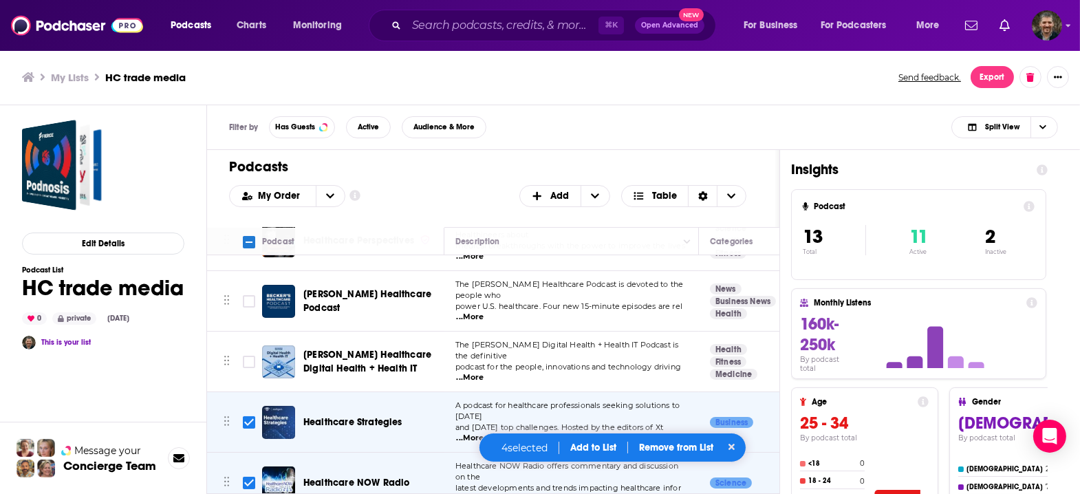
click at [596, 451] on button "Add to List" at bounding box center [593, 448] width 68 height 12
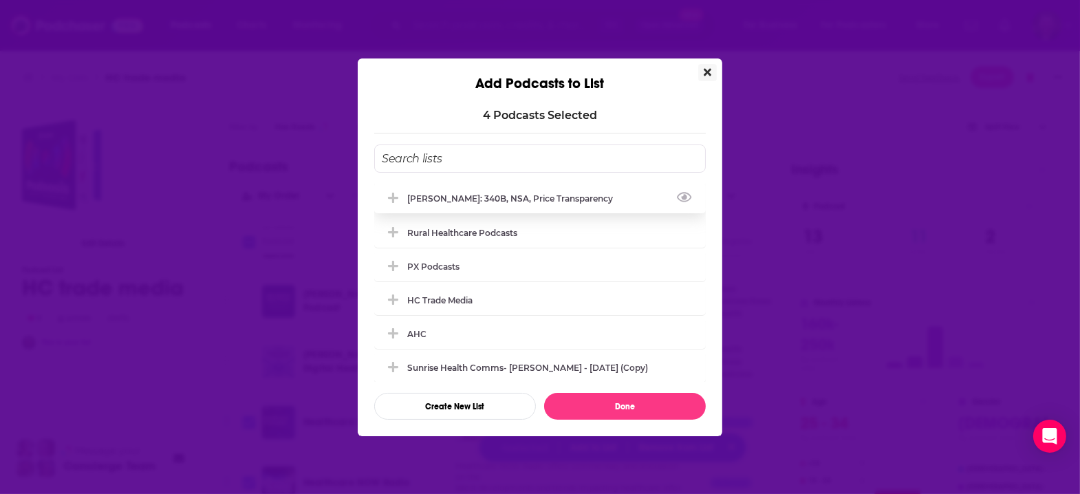
click at [508, 204] on div "[PERSON_NAME]: 340B, NSA, price transparency" at bounding box center [514, 198] width 214 height 10
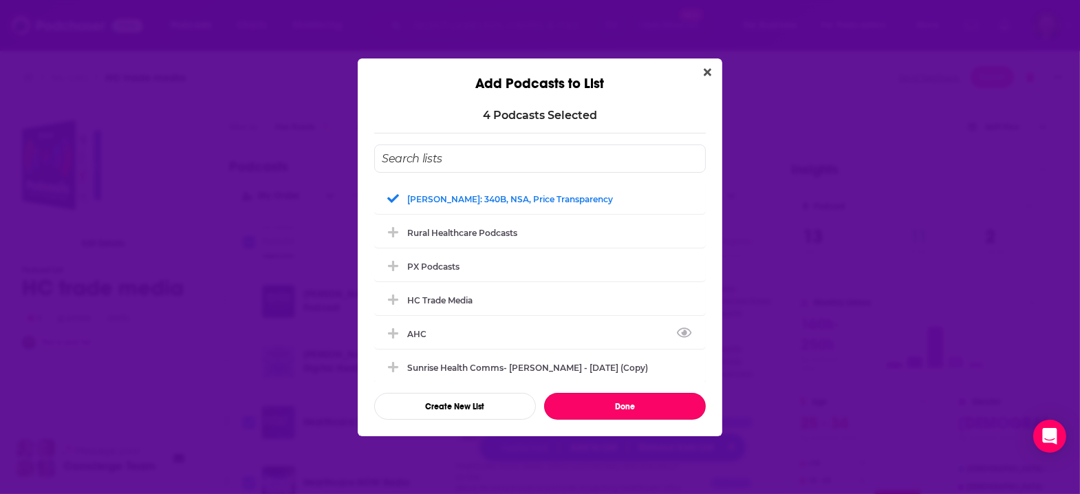
click at [619, 393] on button "Done" at bounding box center [625, 406] width 162 height 27
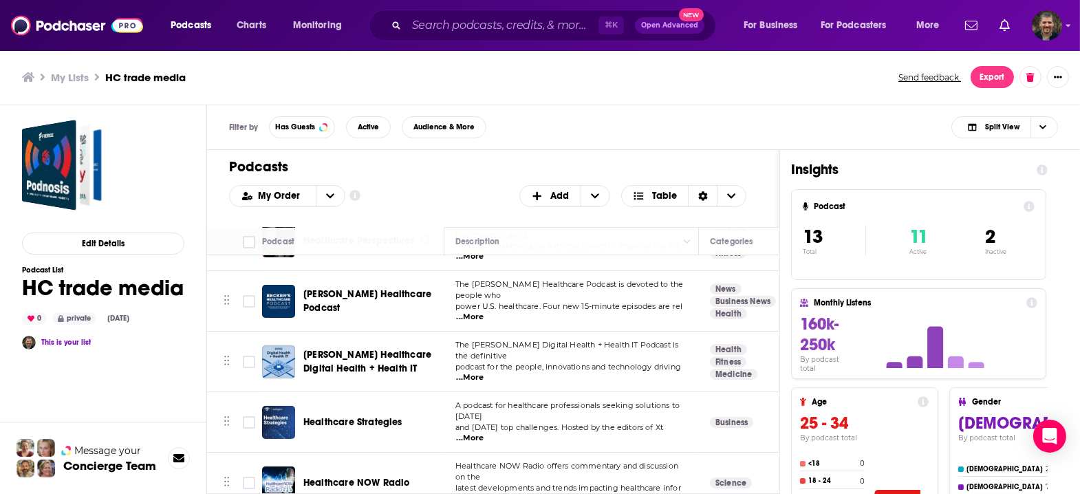
checkbox input "false"
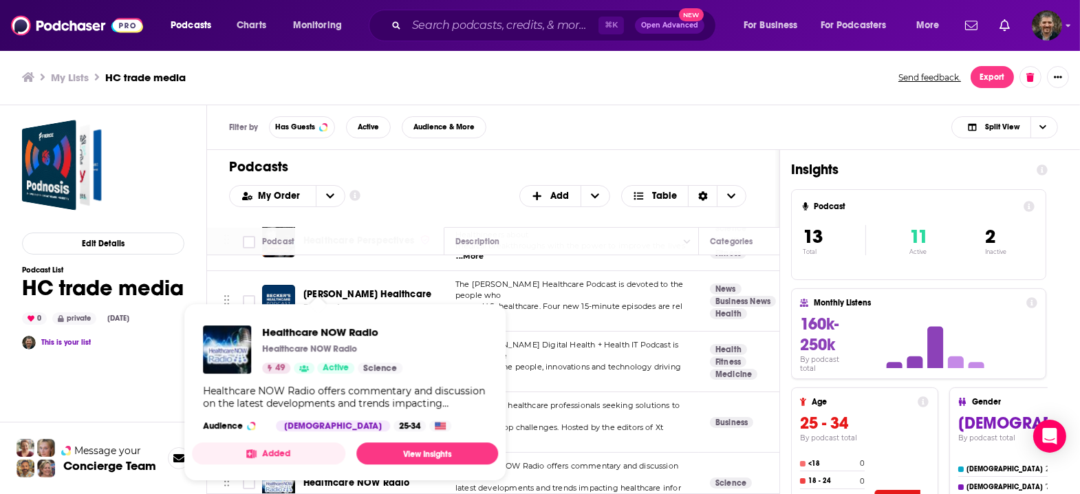
click at [306, 353] on div "Healthcare NOW Radio Healthcare NOW Radio 49 Active Science" at bounding box center [332, 349] width 140 height 48
click at [308, 331] on span "Healthcare NOW Radio" at bounding box center [332, 331] width 140 height 13
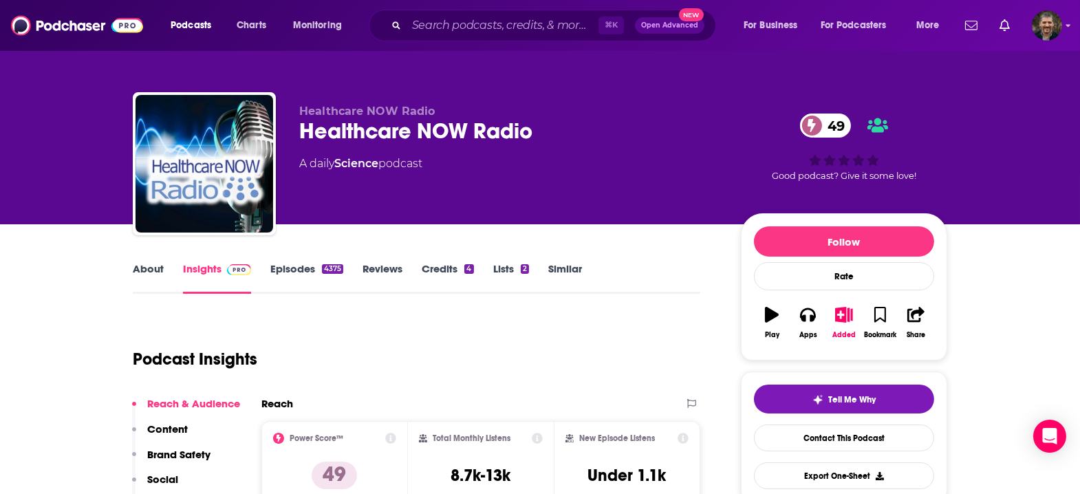
click at [164, 262] on link "About" at bounding box center [148, 278] width 31 height 32
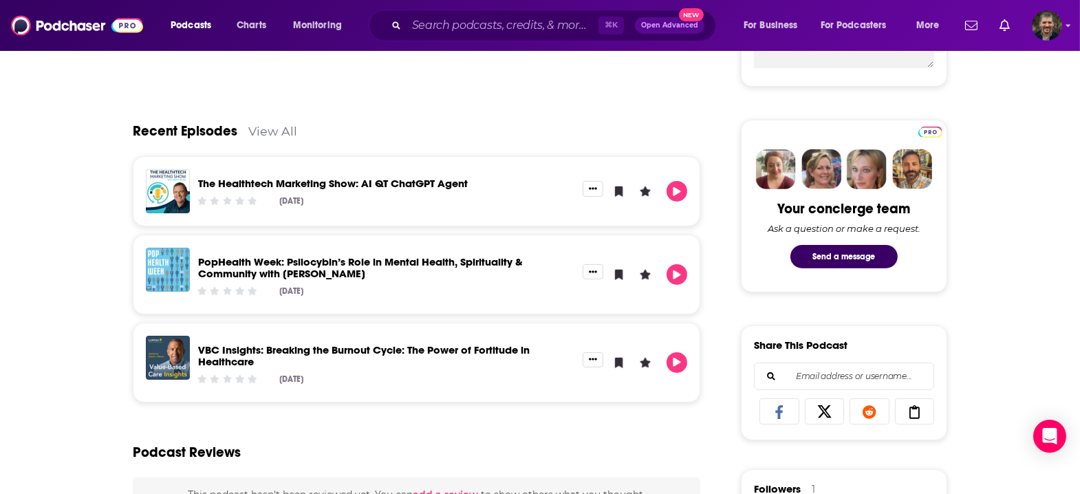
scroll to position [590, 0]
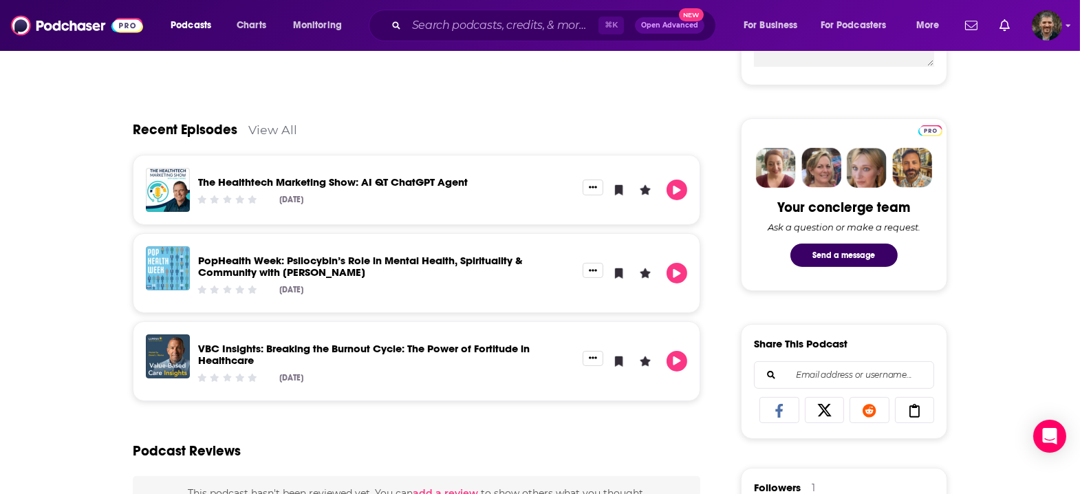
click at [287, 122] on link "View All" at bounding box center [272, 129] width 49 height 14
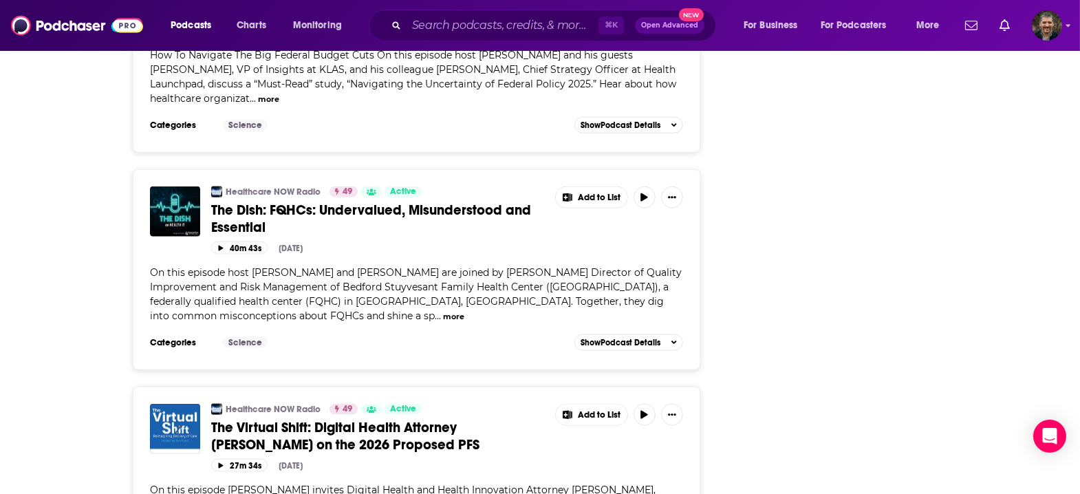
scroll to position [2983, 0]
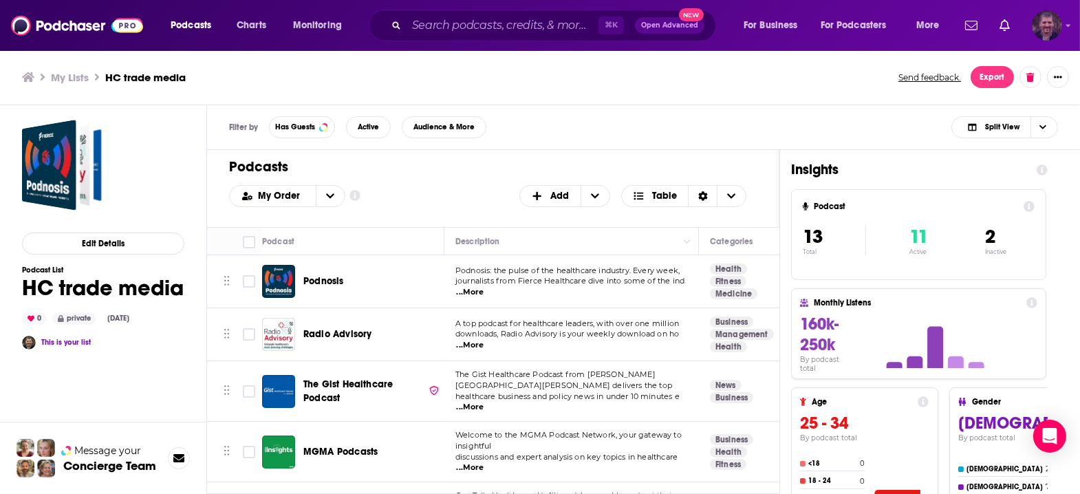
click at [1052, 25] on img "Logged in as vincegalloro" at bounding box center [1047, 25] width 30 height 30
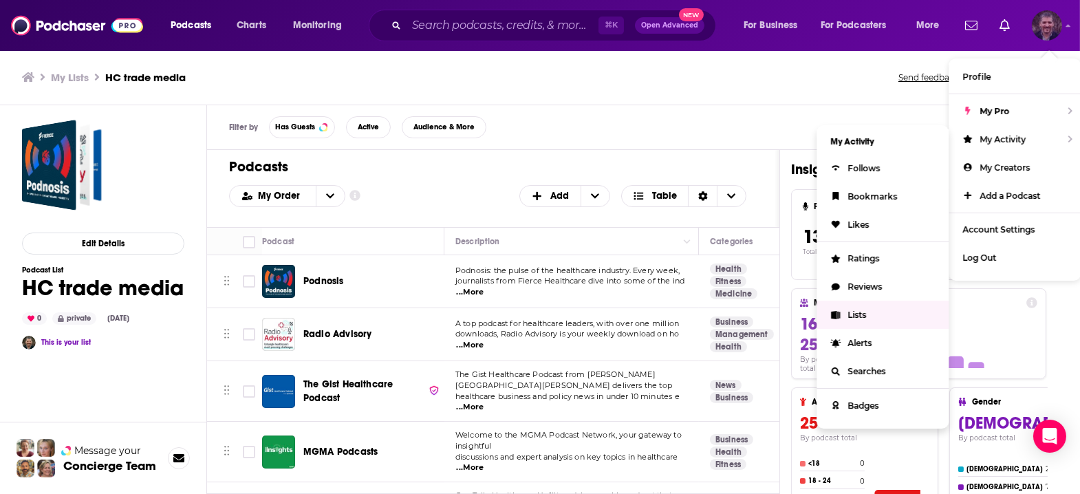
click at [866, 310] on span "Lists" at bounding box center [856, 315] width 19 height 10
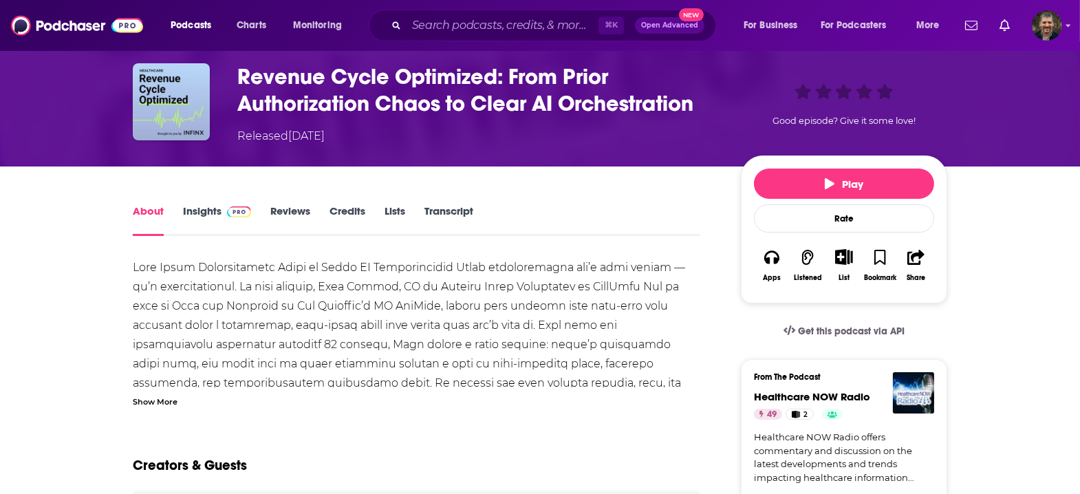
scroll to position [62, 0]
